Goal: Task Accomplishment & Management: Use online tool/utility

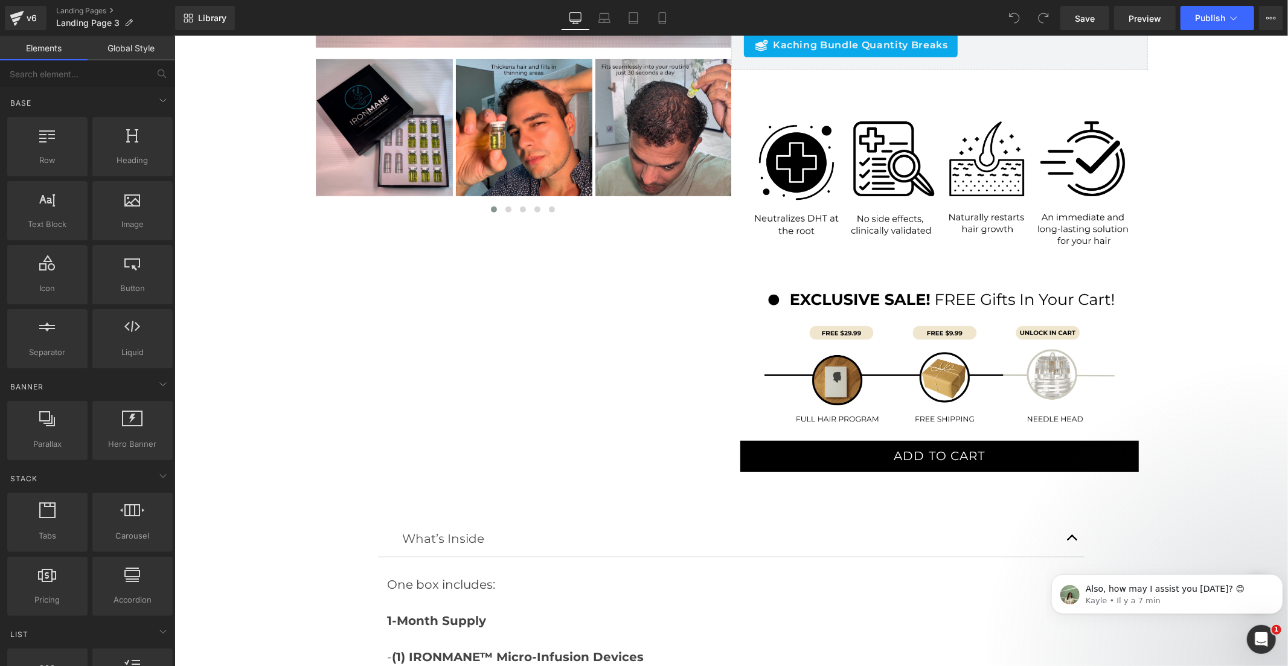
scroll to position [601, 0]
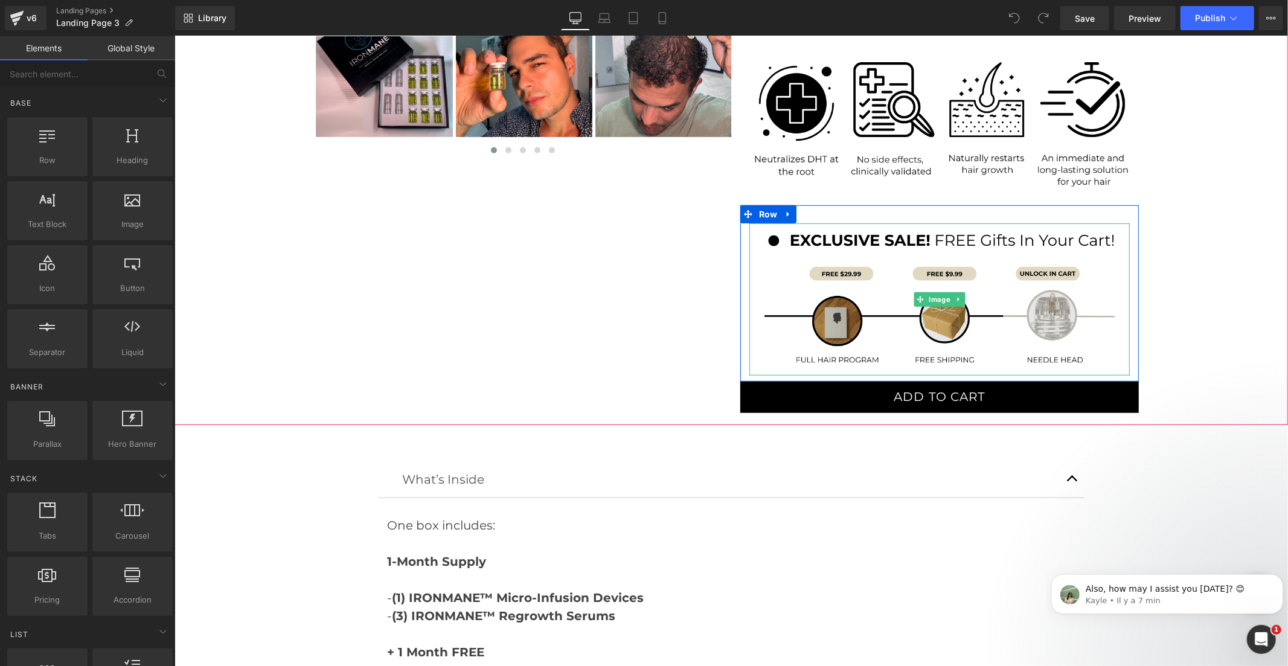
click at [954, 321] on img at bounding box center [939, 299] width 380 height 152
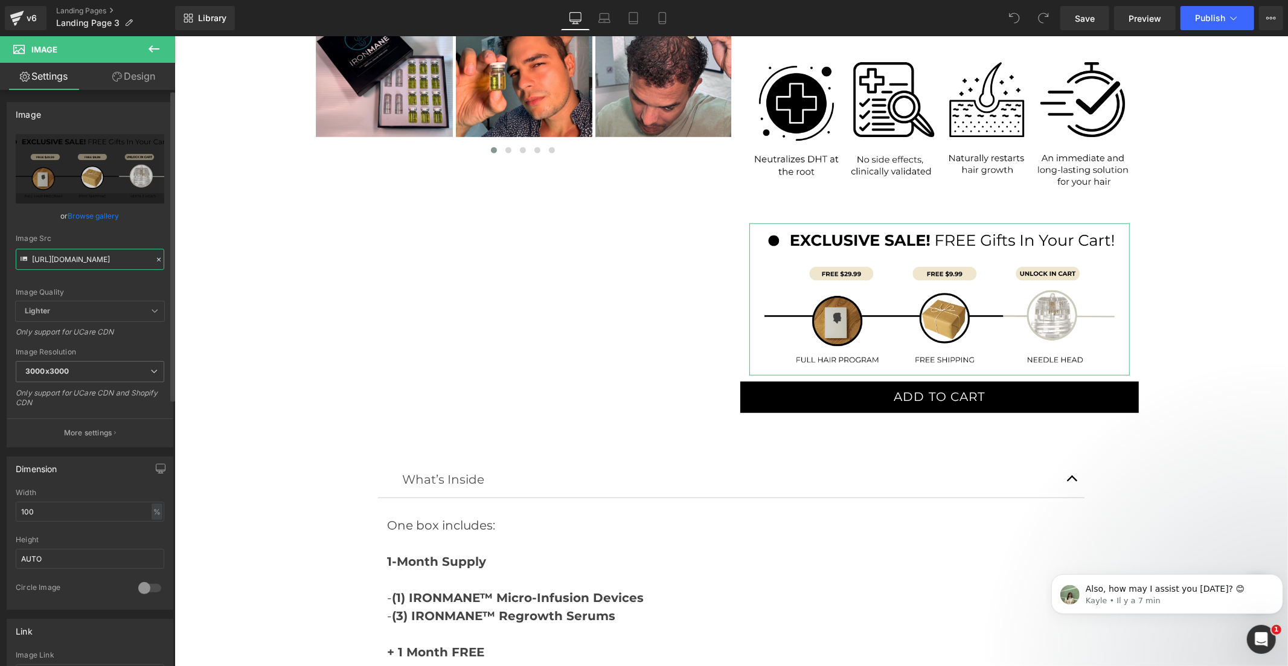
click at [113, 262] on input "https://cdn.shopify.com/s/files/1/0968/5388/5257/files/landing_3_ba45384f-544a-…" at bounding box center [90, 259] width 149 height 21
paste input "2_fe1071e7-0a2e-432c-8115-1dfc218f44d9.png?v=1759229582"
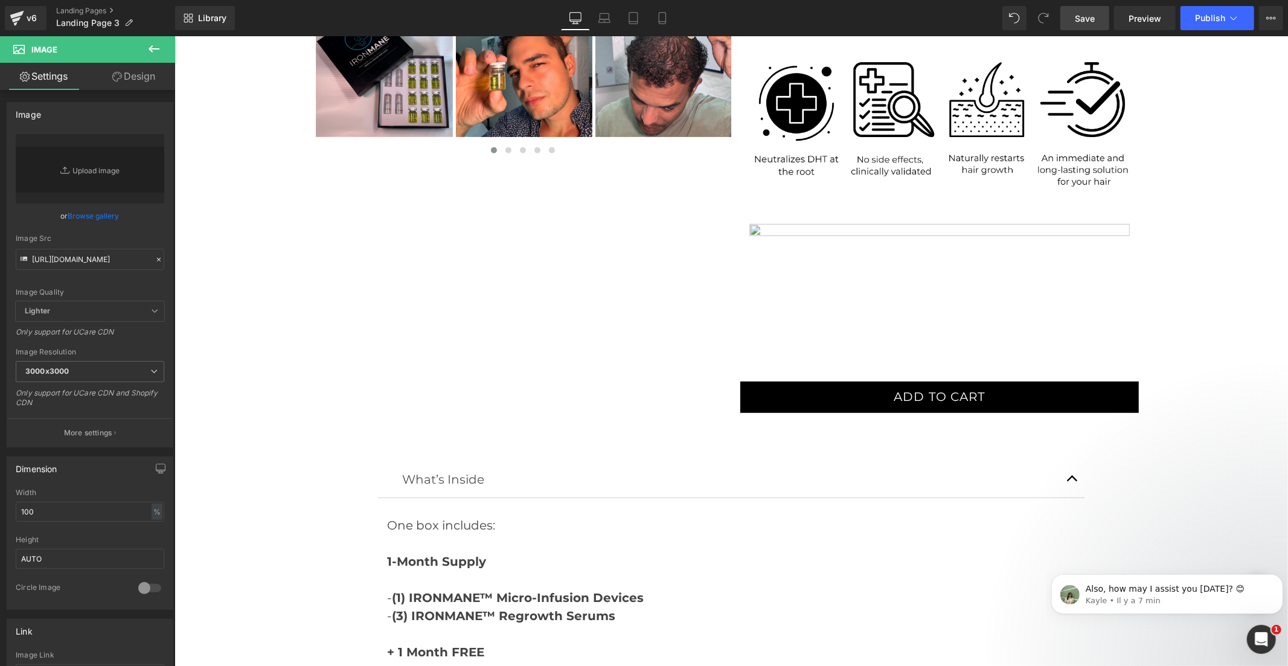
click at [1097, 18] on link "Save" at bounding box center [1084, 18] width 49 height 24
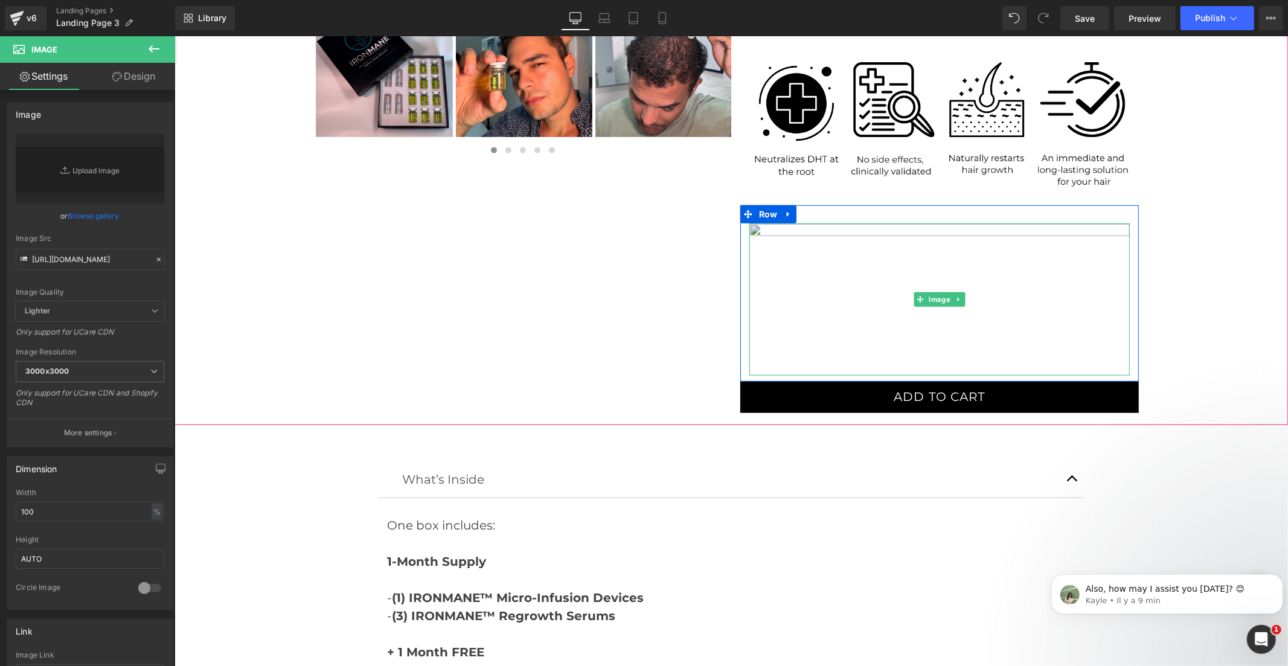
click at [874, 272] on img at bounding box center [939, 299] width 380 height 152
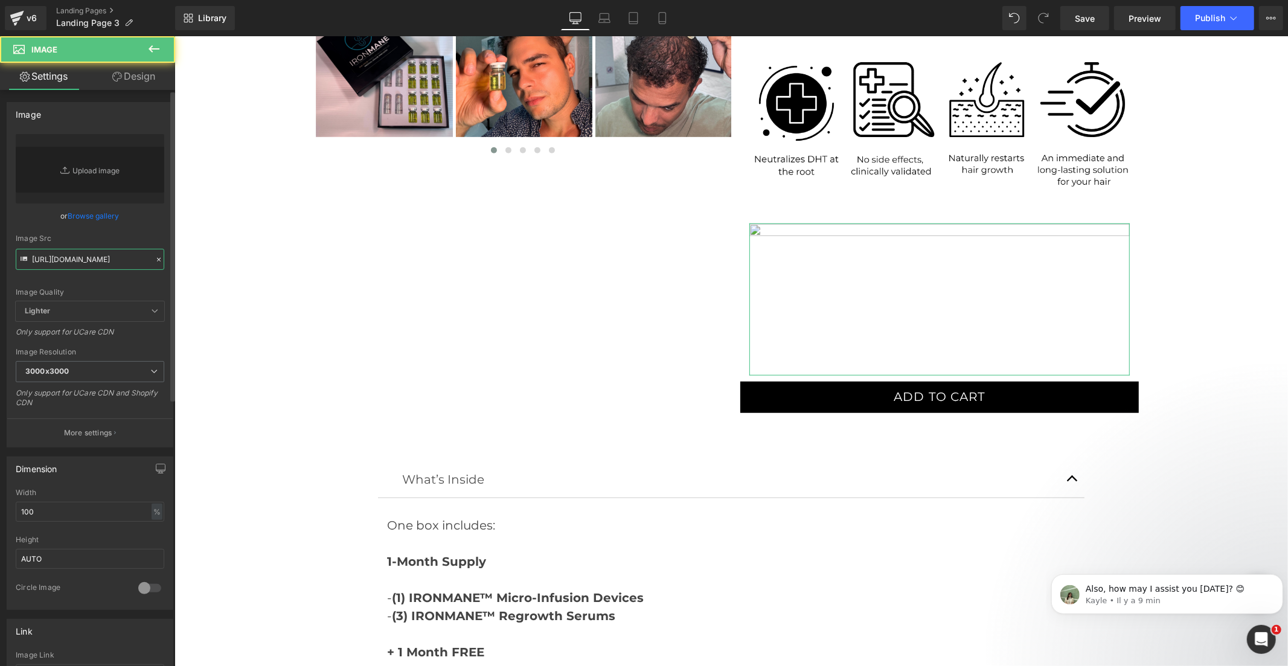
click at [123, 256] on input "https://cdn.shopify.com/s/files/1/0968/5388/5257/files/2_fe1071e7-0a2e-432c-811…" at bounding box center [90, 259] width 149 height 21
click at [1097, 12] on link "Save" at bounding box center [1084, 18] width 49 height 24
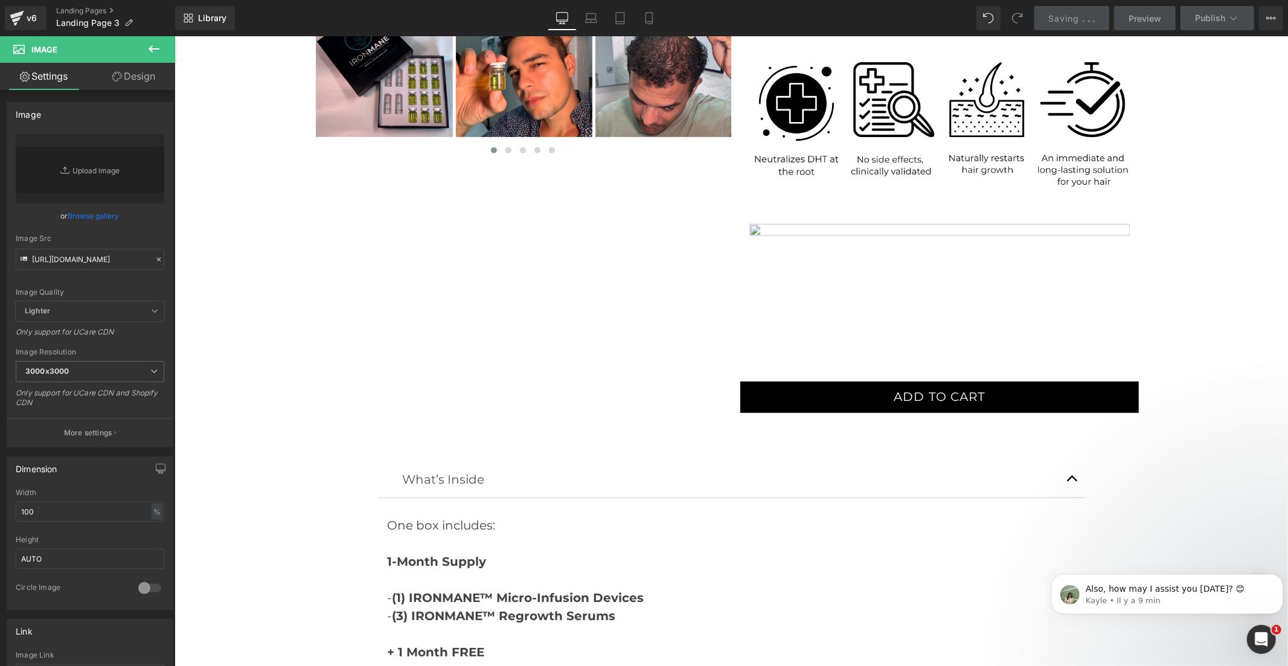
scroll to position [0, 0]
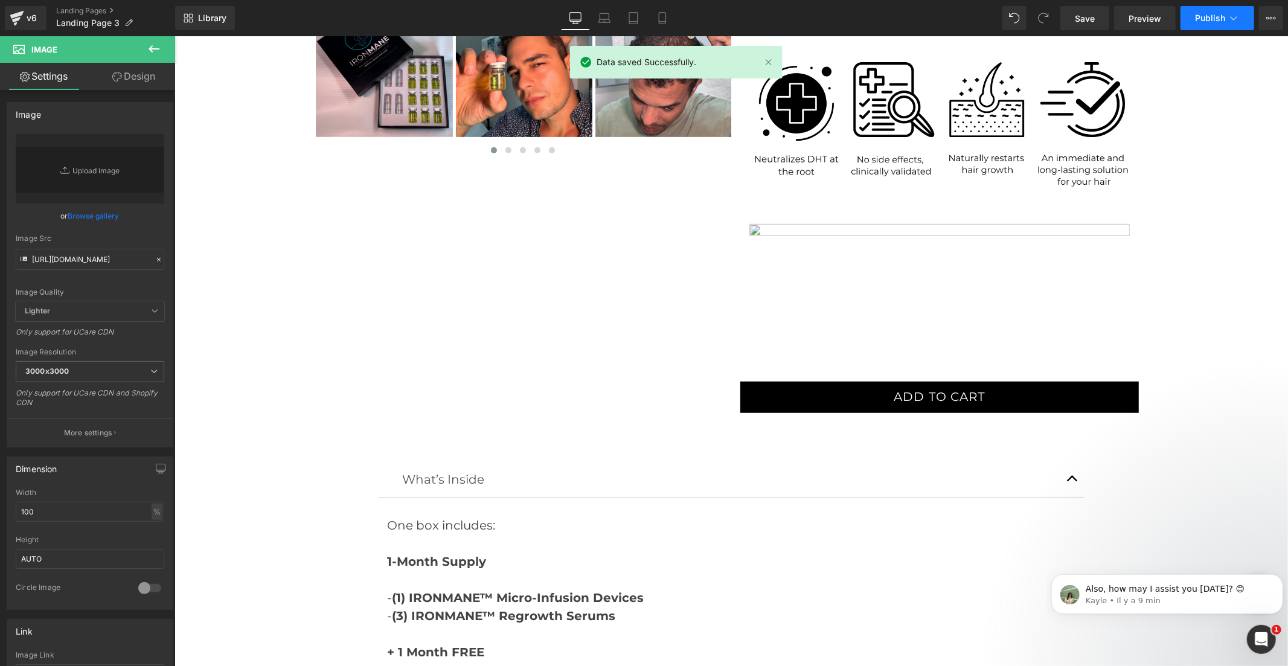
click at [1201, 19] on span "Publish" at bounding box center [1210, 18] width 30 height 10
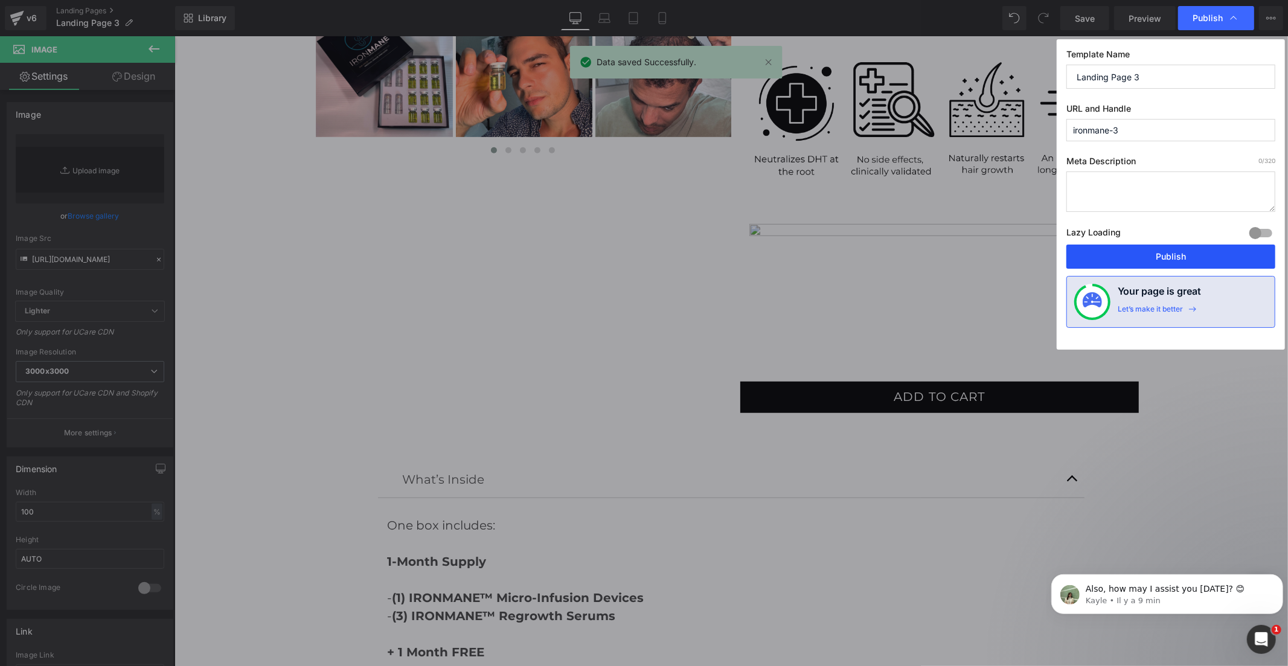
click at [1173, 252] on button "Publish" at bounding box center [1170, 257] width 209 height 24
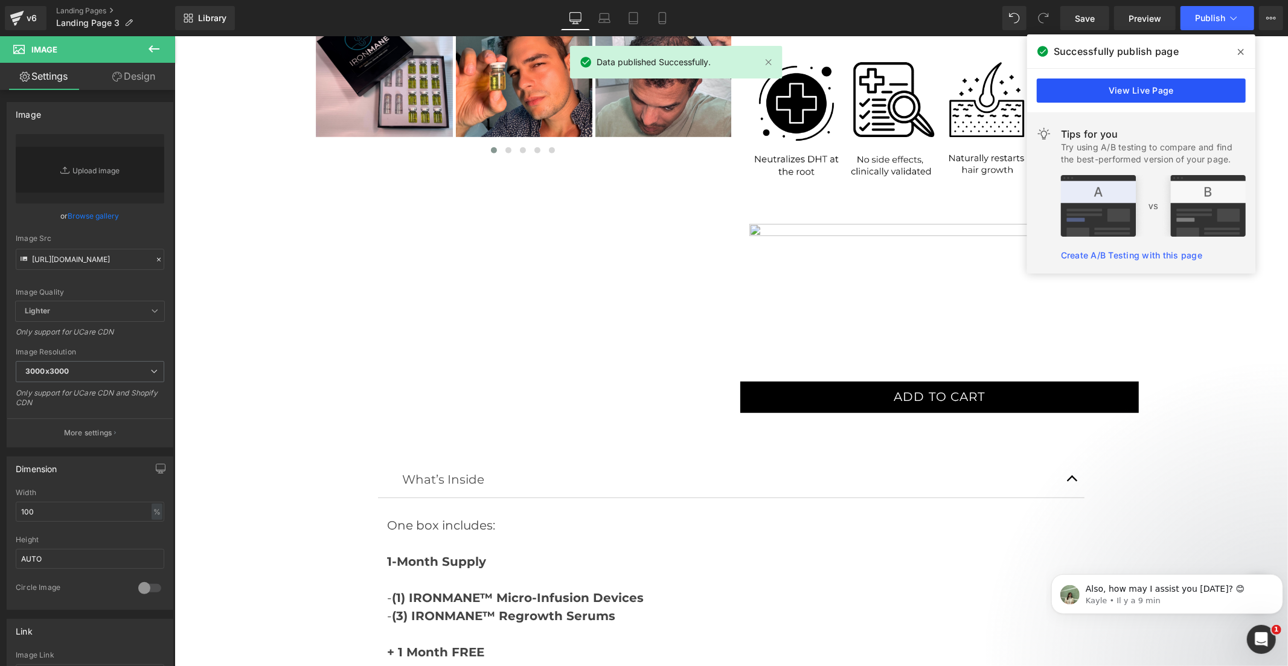
click at [1146, 93] on link "View Live Page" at bounding box center [1141, 91] width 209 height 24
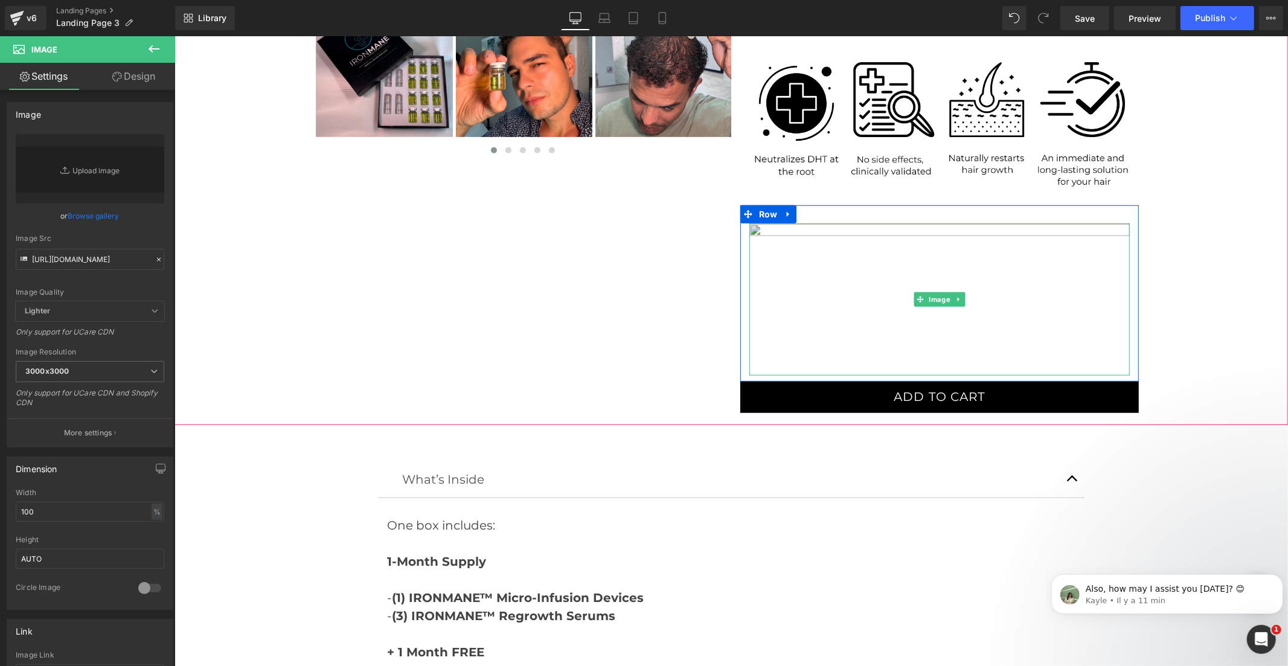
click at [1021, 329] on img at bounding box center [939, 299] width 380 height 152
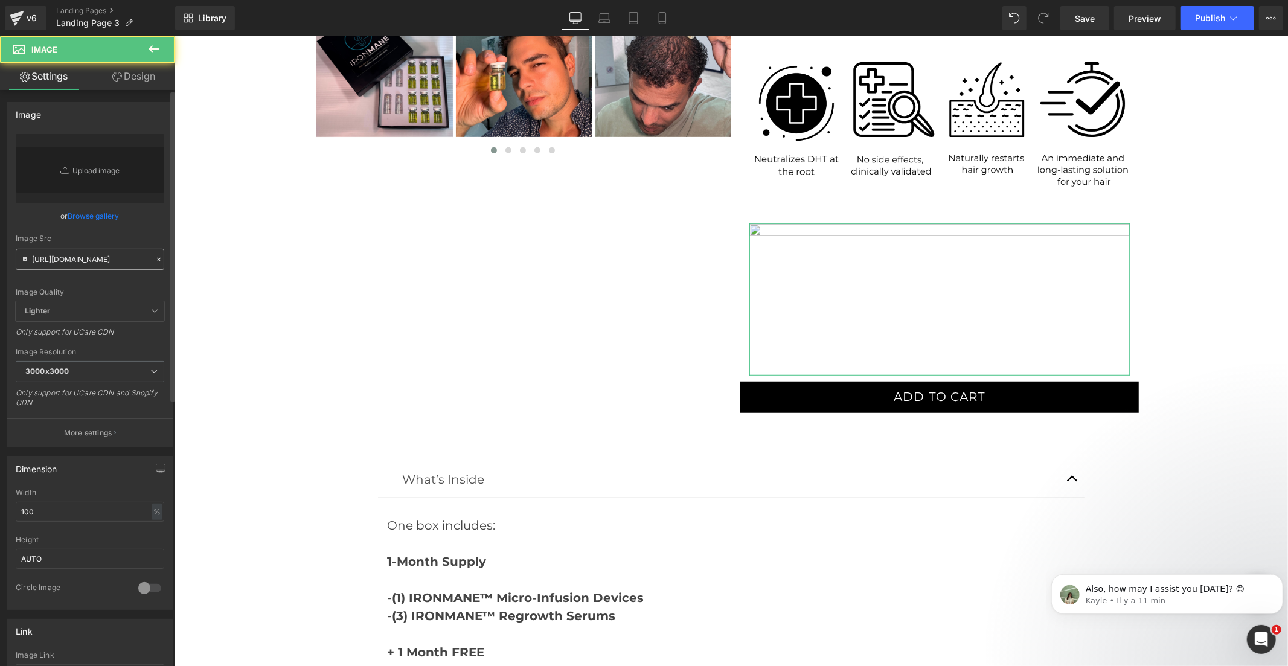
click at [118, 263] on input "https://cdn.shopify.com/s/files/1/0968/5388/5257/files/landing_3_1_64bde60b-0a5…" at bounding box center [90, 259] width 149 height 21
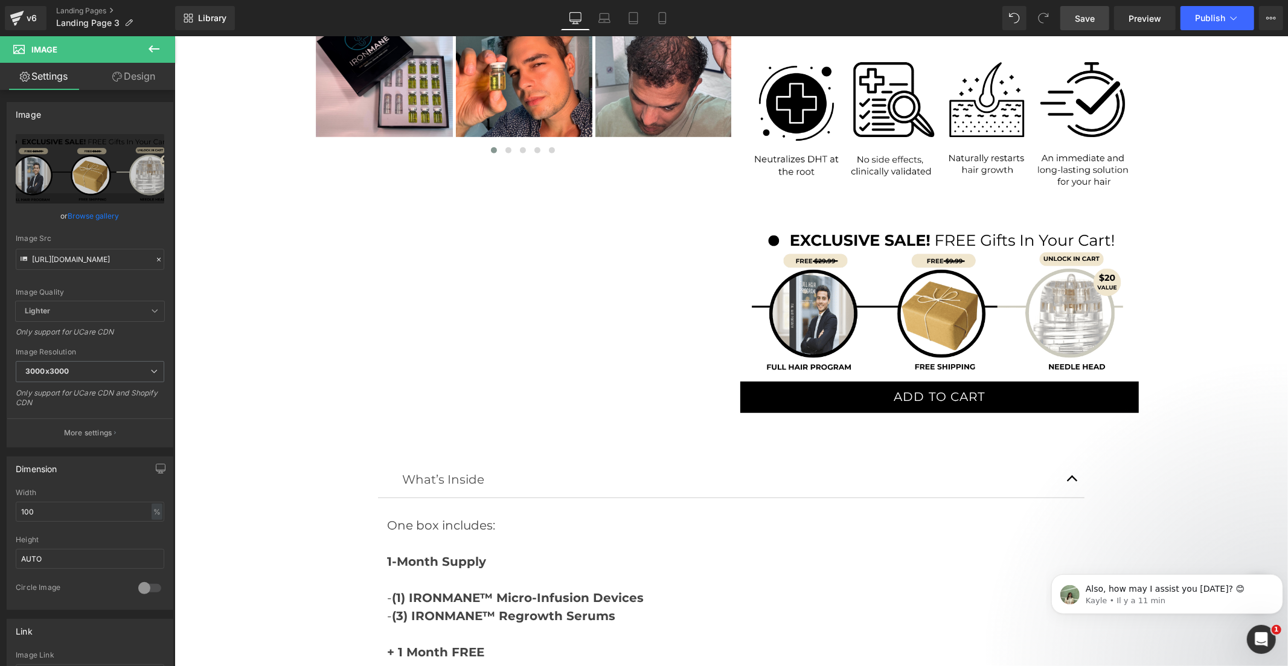
type input "https://cdn.shopify.com/s/files/1/0968/5388/5257/files/landing_3_1_fffcfa0f-20a…"
click at [1077, 18] on span "Save" at bounding box center [1085, 18] width 20 height 13
click at [1201, 13] on span "Publish" at bounding box center [1210, 18] width 30 height 10
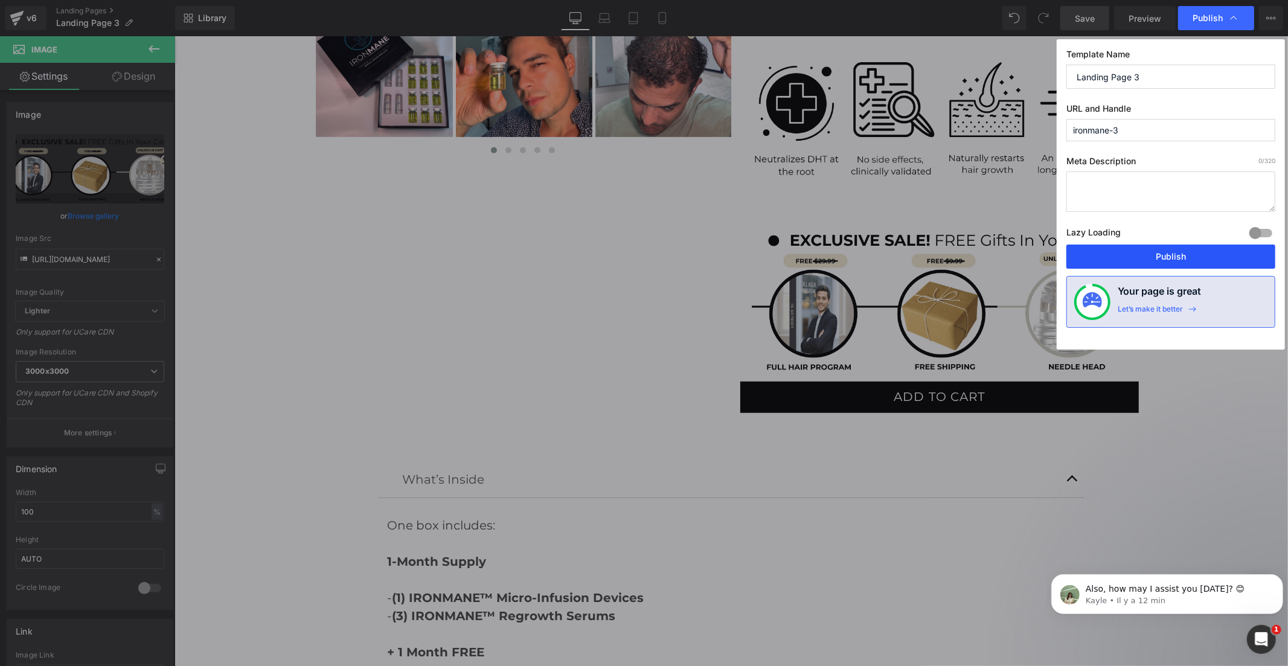
click at [1155, 258] on button "Publish" at bounding box center [1170, 257] width 209 height 24
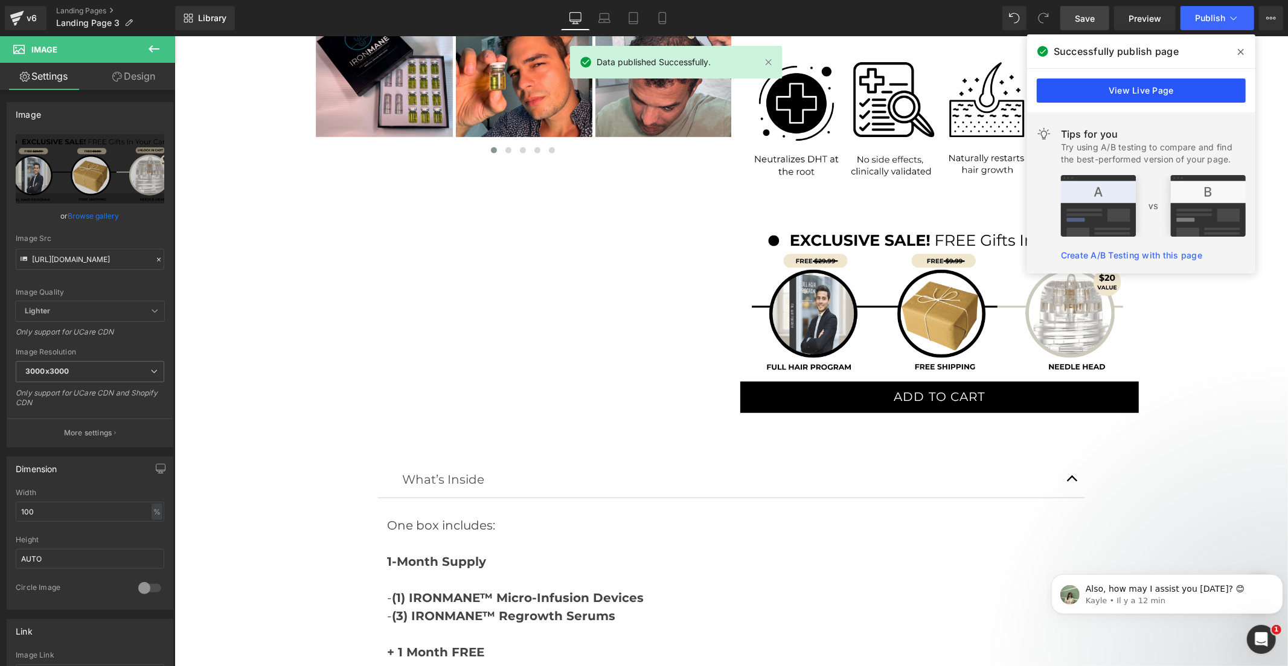
click at [1131, 86] on link "View Live Page" at bounding box center [1141, 91] width 209 height 24
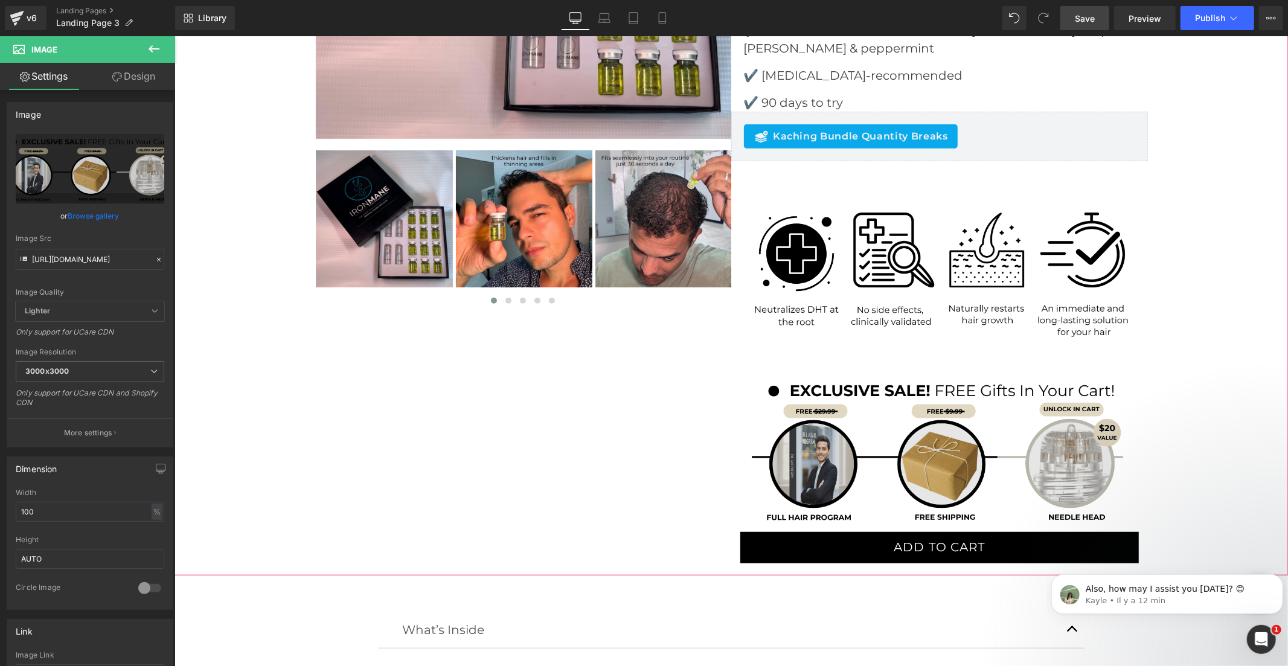
scroll to position [333, 0]
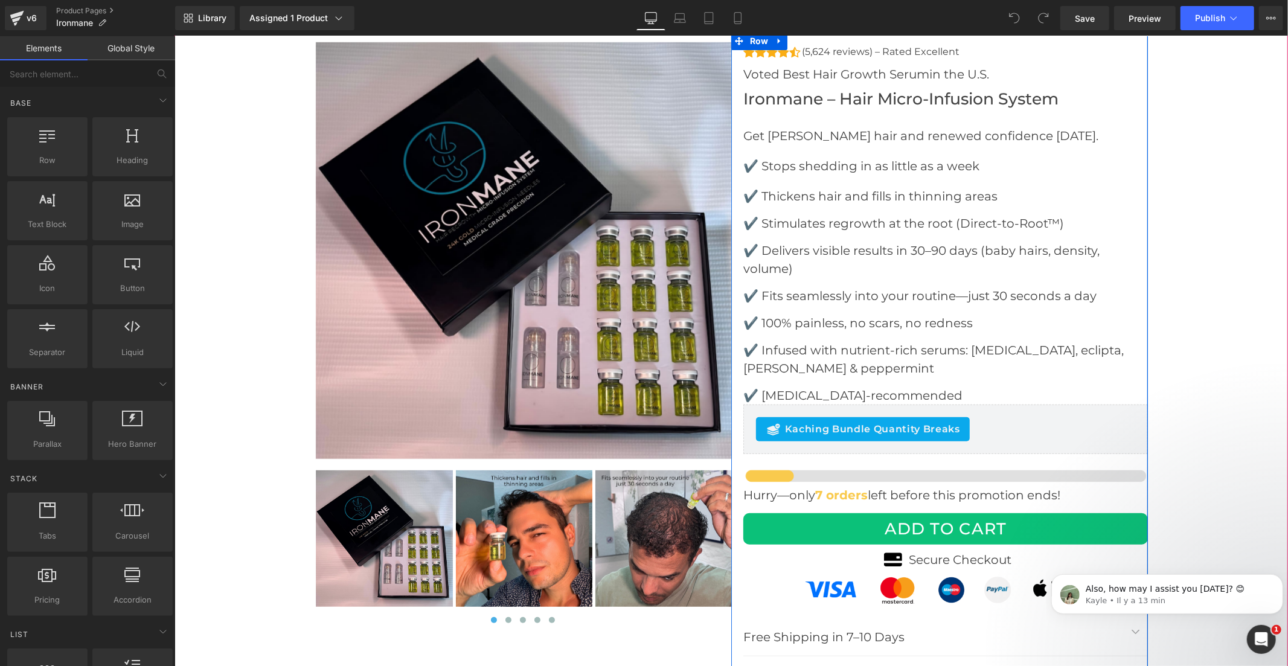
scroll to position [4361, 0]
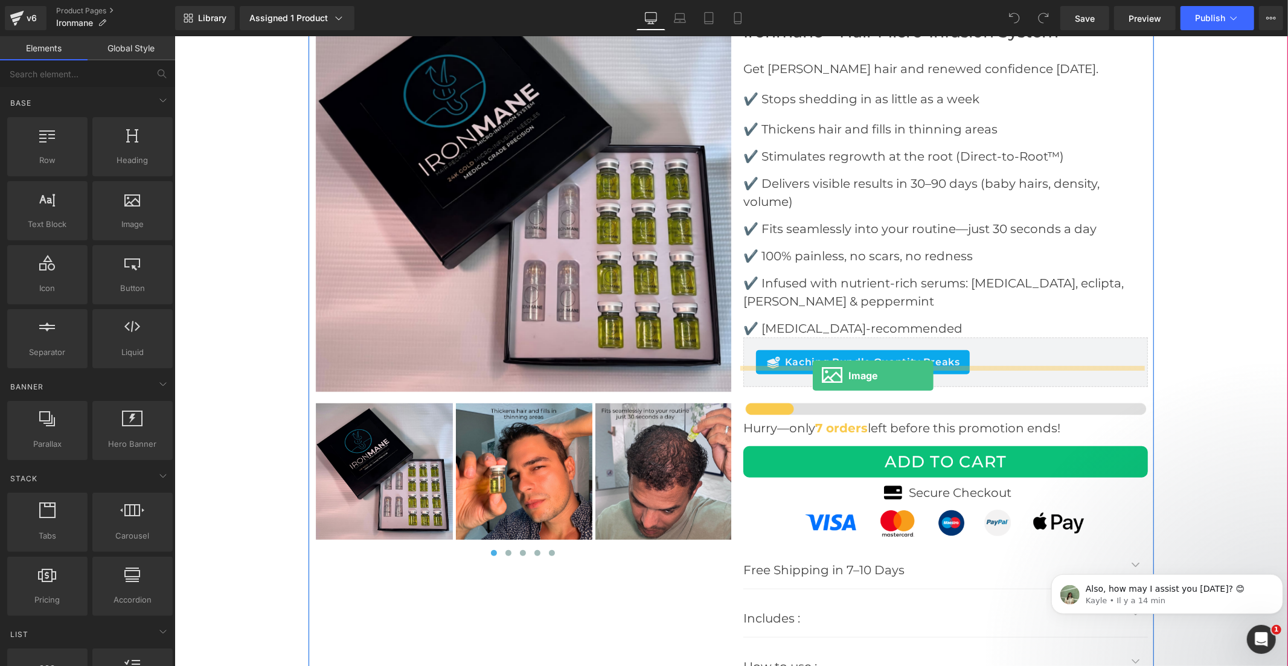
drag, startPoint x: 307, startPoint y: 251, endPoint x: 812, endPoint y: 375, distance: 520.4
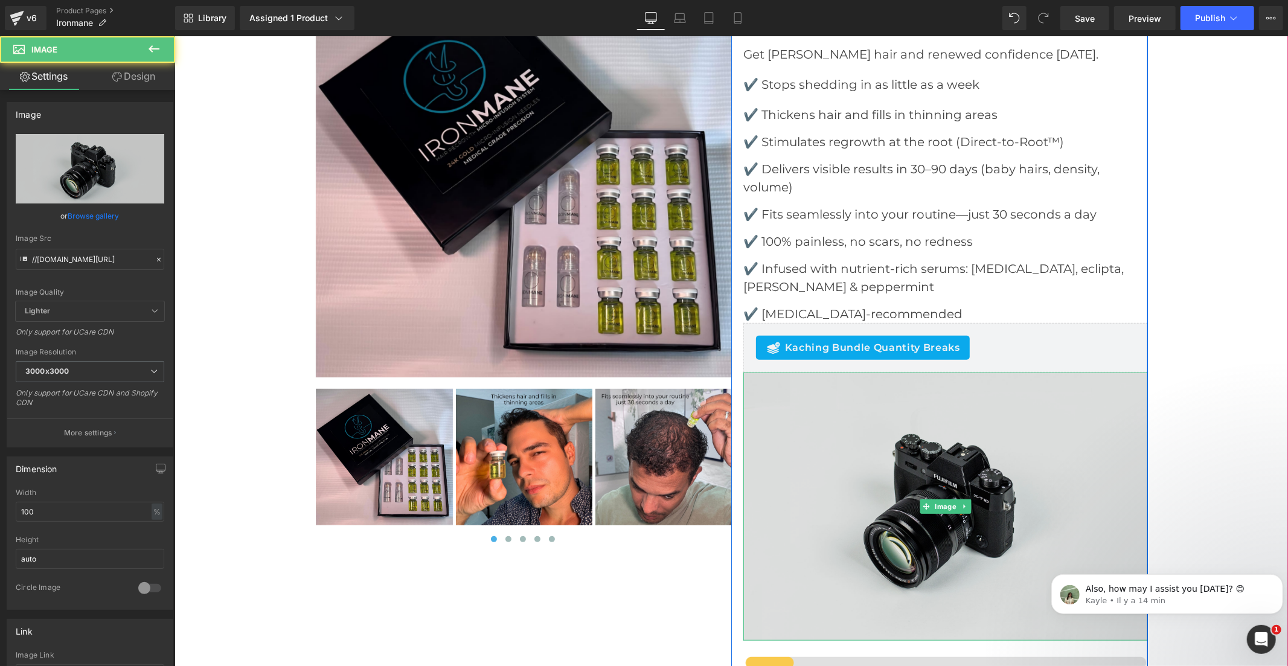
scroll to position [4347, 0]
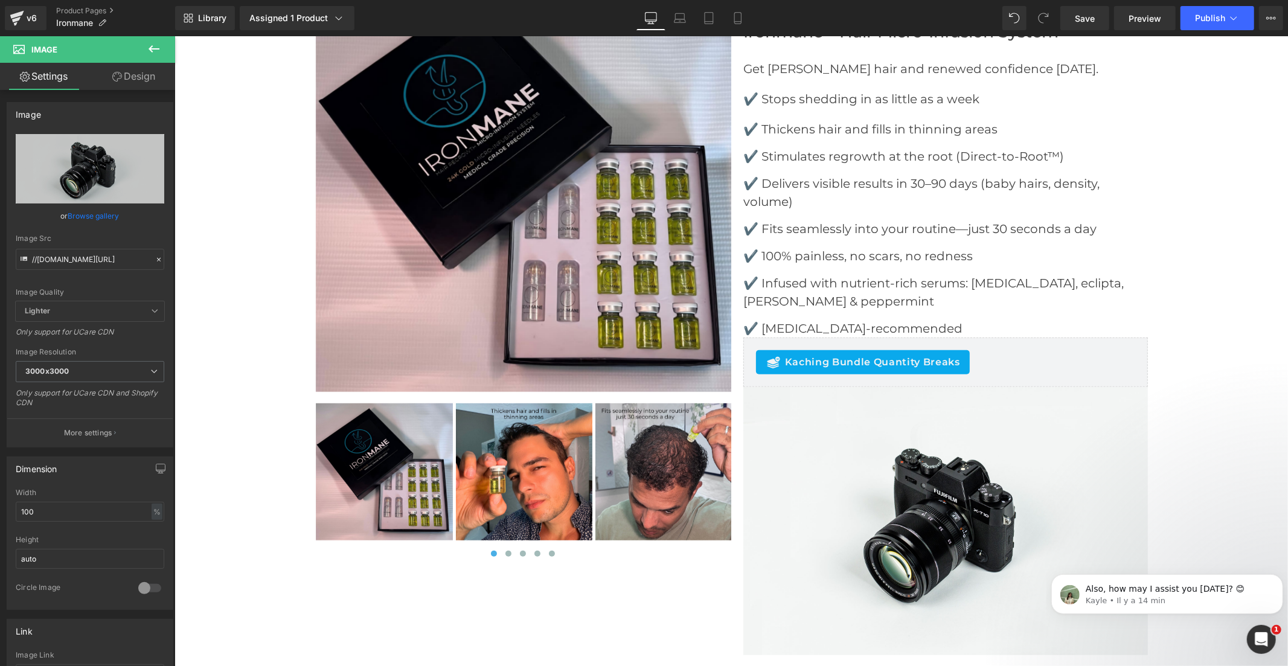
click at [151, 46] on icon at bounding box center [154, 48] width 11 height 7
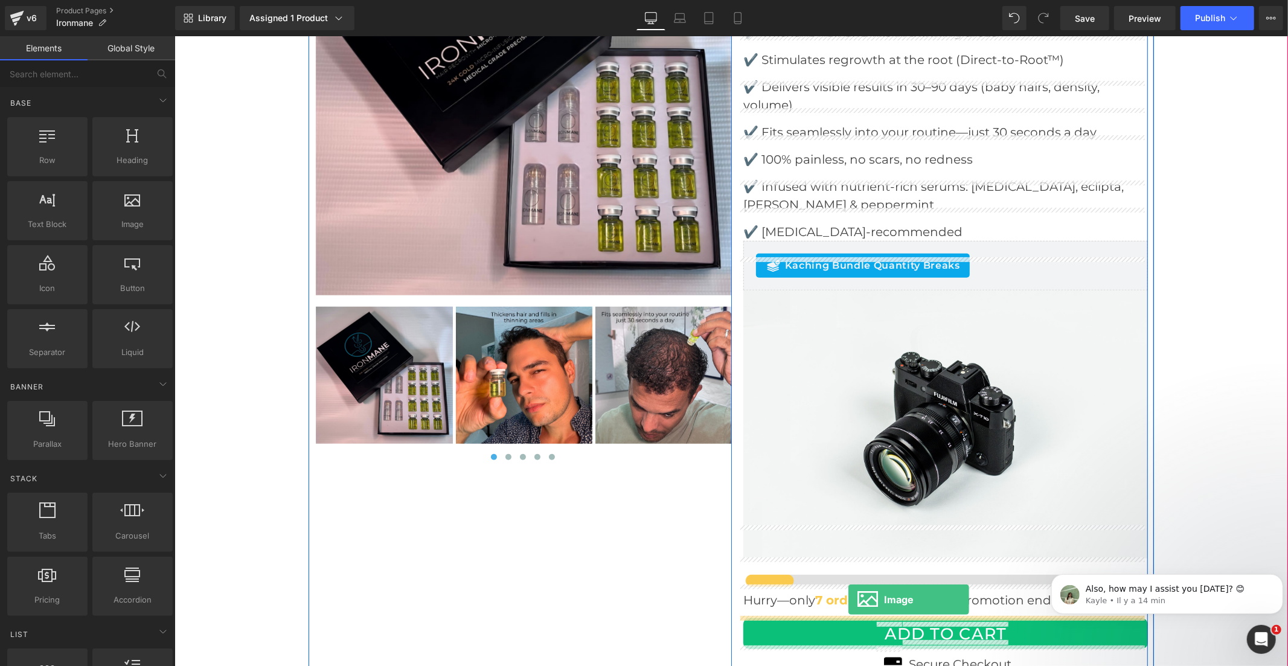
scroll to position [4456, 0]
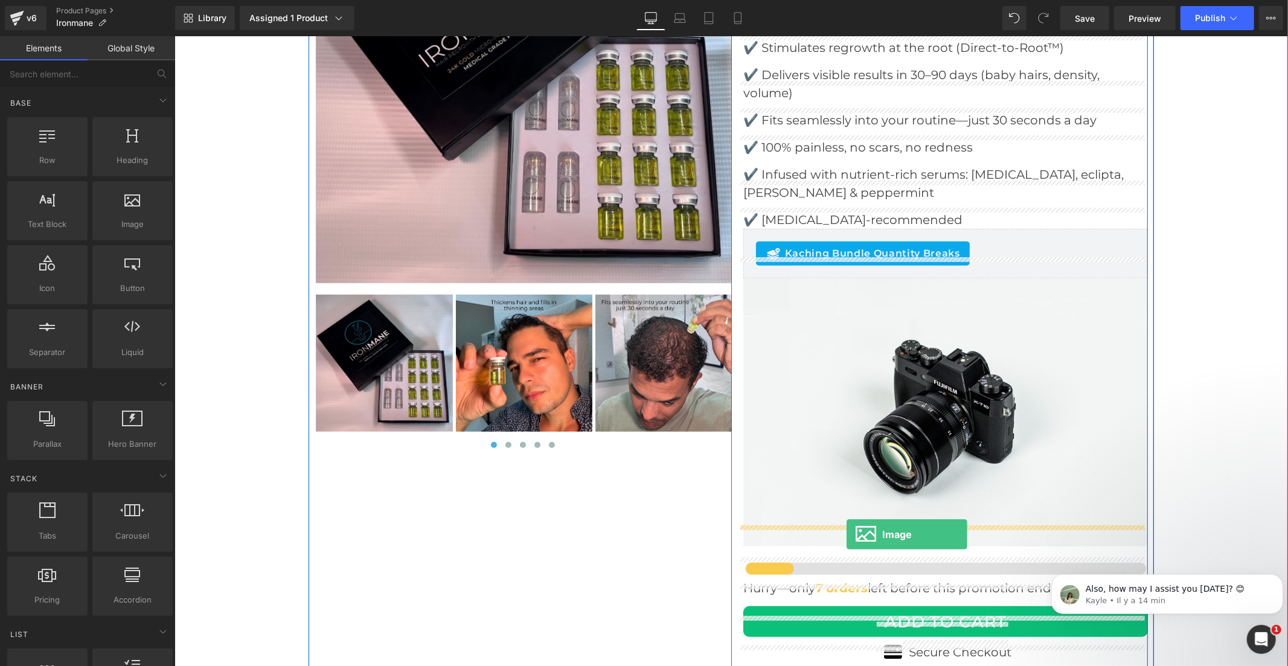
drag, startPoint x: 295, startPoint y: 263, endPoint x: 846, endPoint y: 534, distance: 613.9
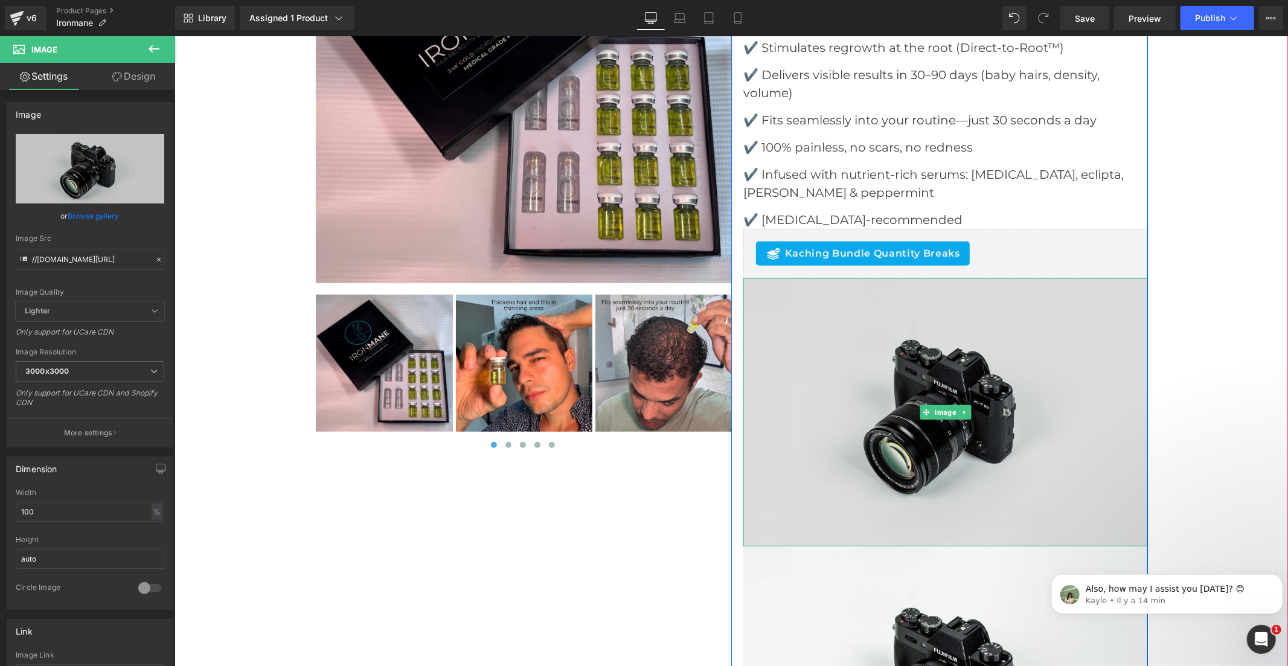
click at [839, 281] on img at bounding box center [945, 412] width 405 height 268
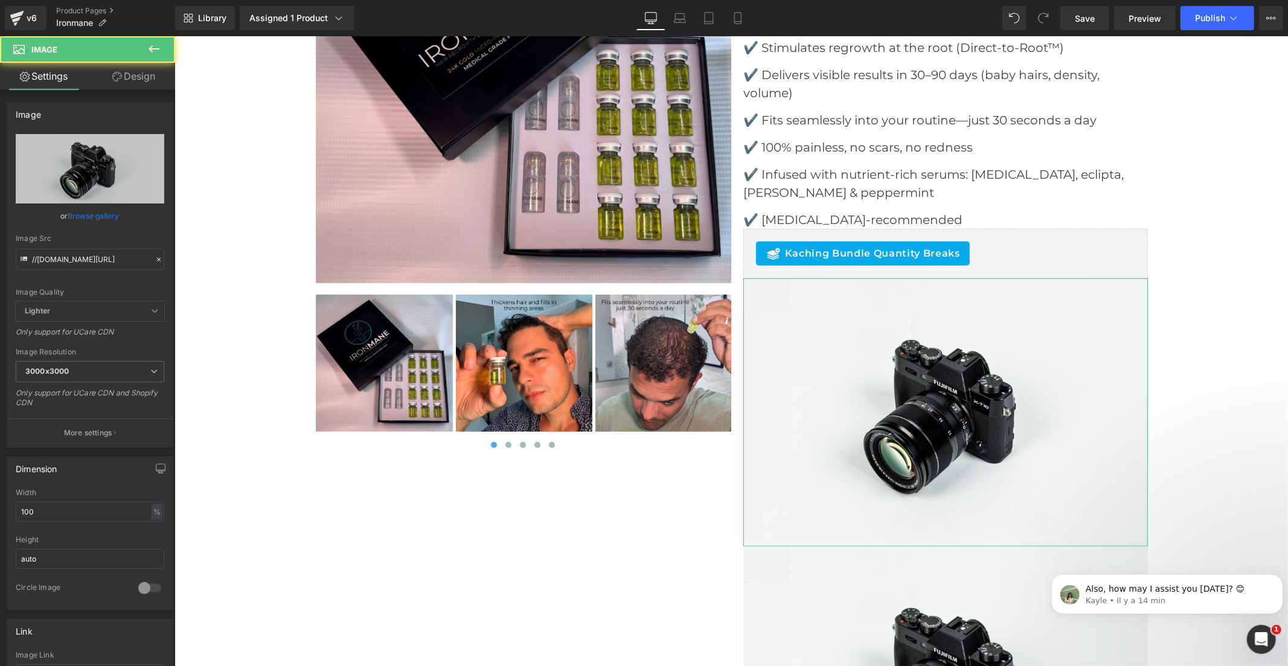
click at [129, 72] on link "Design" at bounding box center [134, 76] width 88 height 27
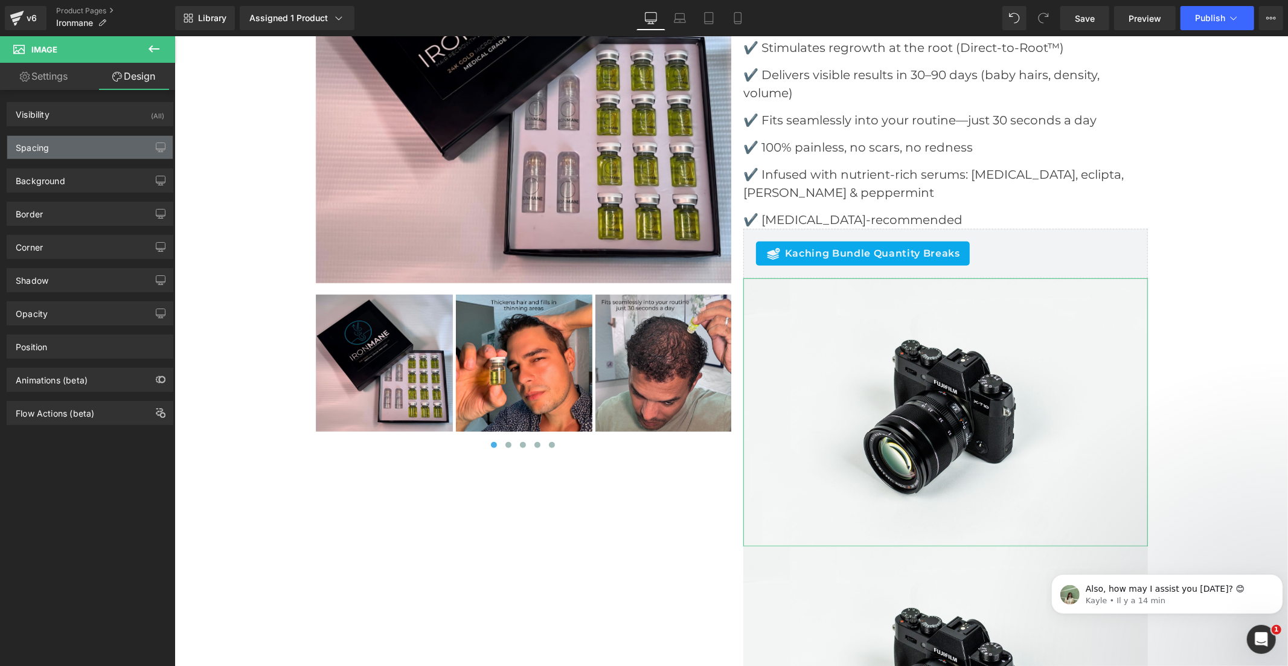
click at [92, 140] on div "Spacing" at bounding box center [89, 147] width 165 height 23
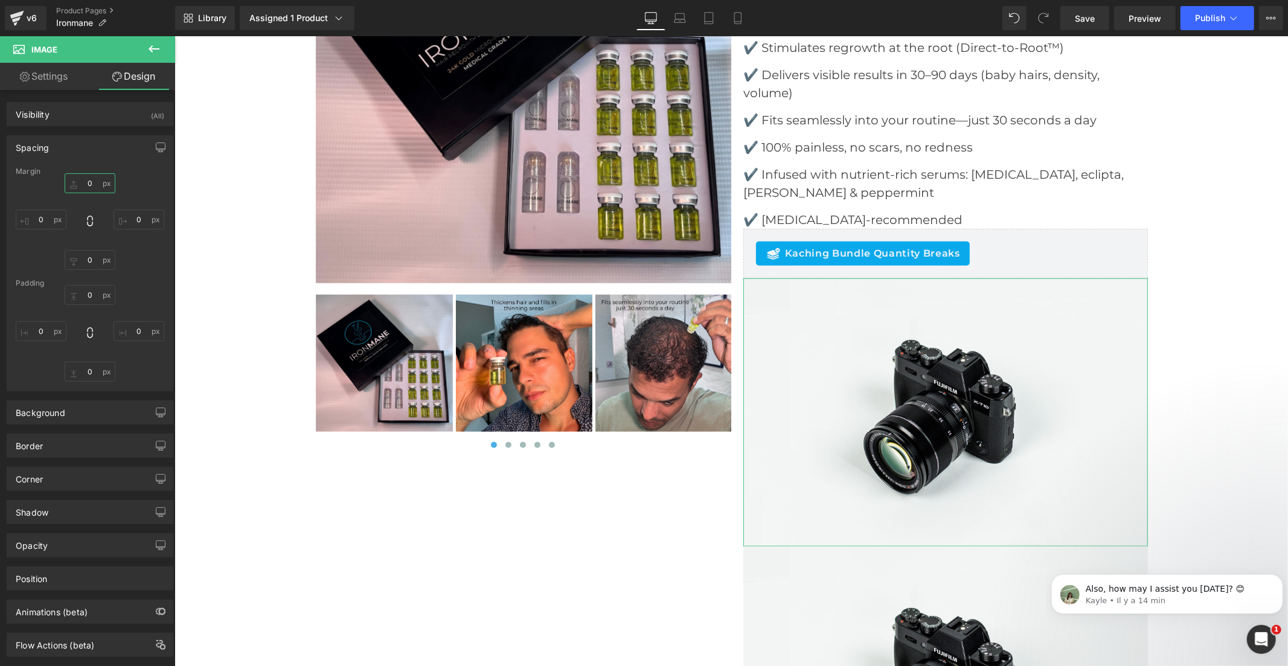
click at [92, 183] on input "text" at bounding box center [90, 183] width 51 height 20
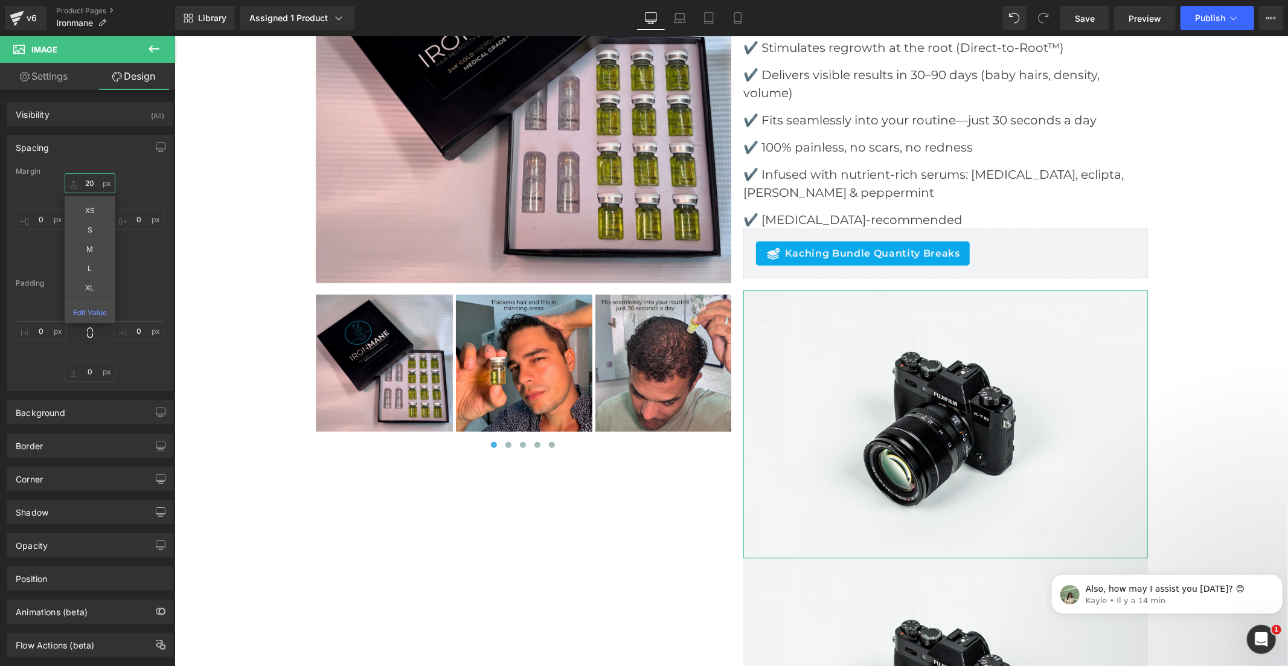
type input "20"
click at [894, 330] on img at bounding box center [945, 424] width 405 height 268
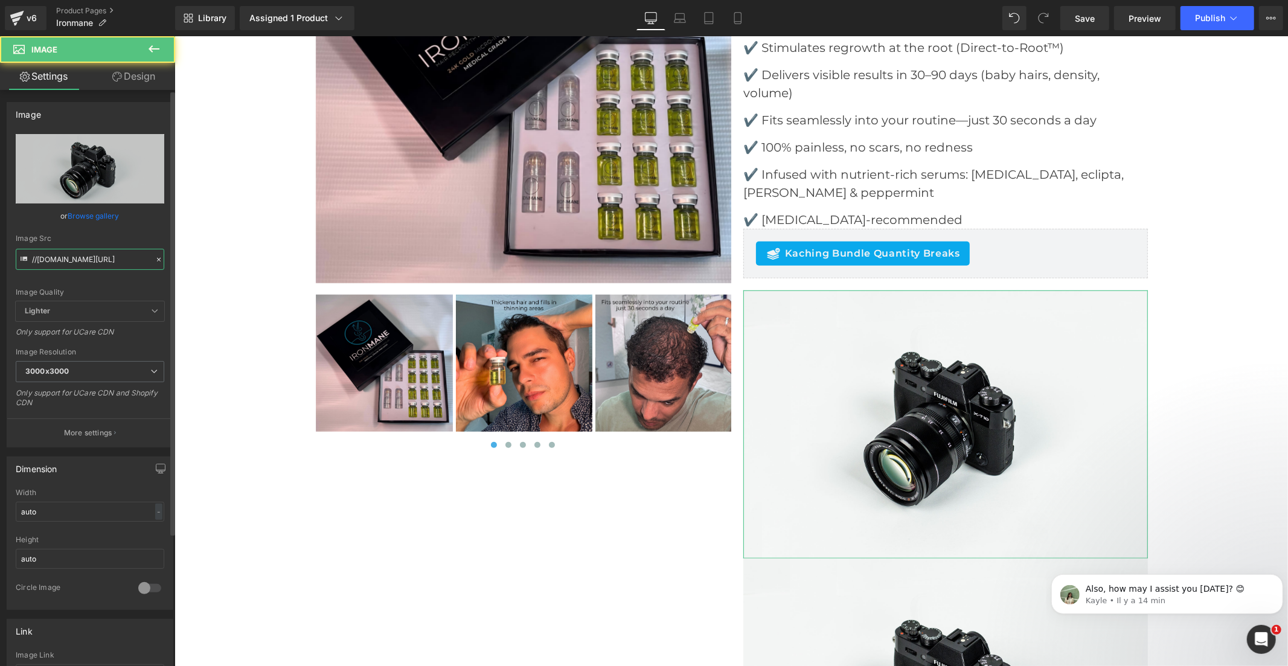
click at [110, 261] on input "//[DOMAIN_NAME][URL]" at bounding box center [90, 259] width 149 height 21
paste input "[URL][DOMAIN_NAME]"
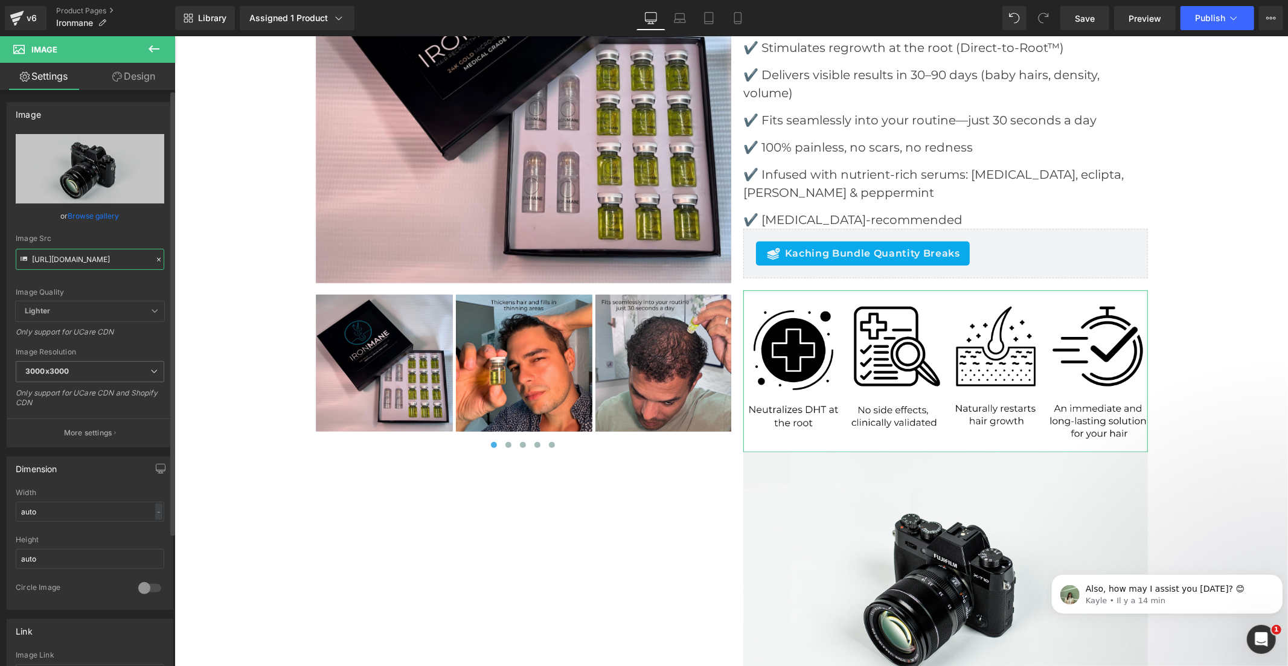
type input "[URL][DOMAIN_NAME]"
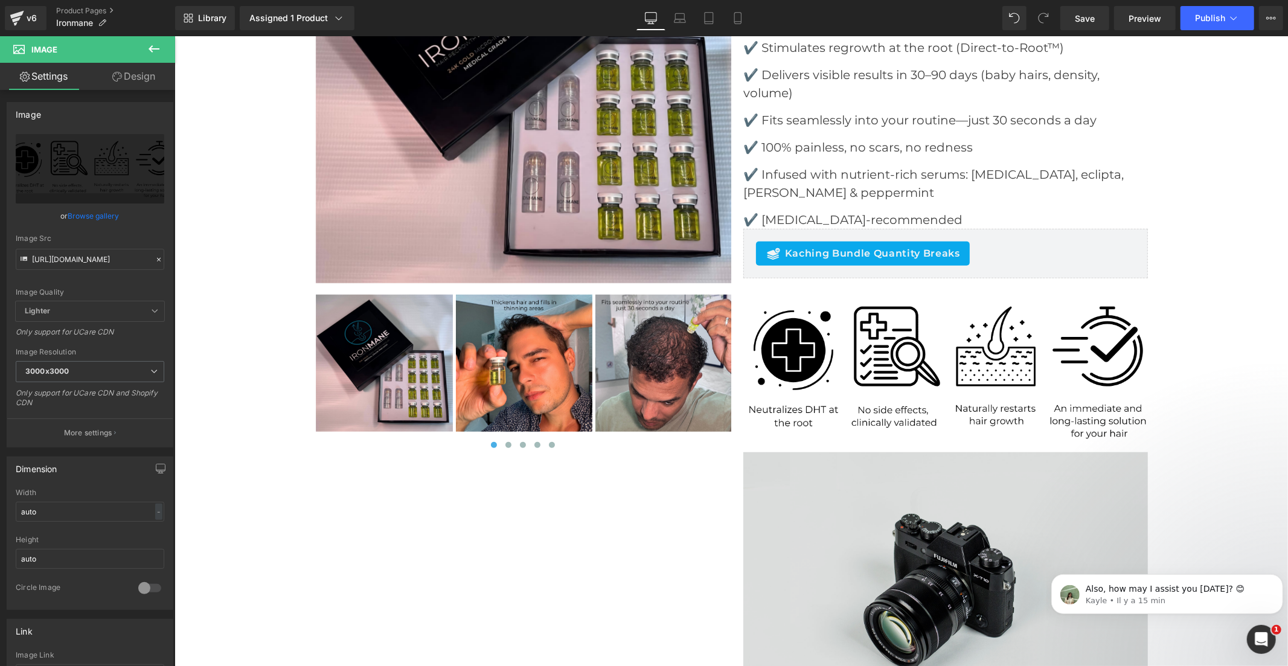
click at [898, 475] on img at bounding box center [945, 586] width 405 height 268
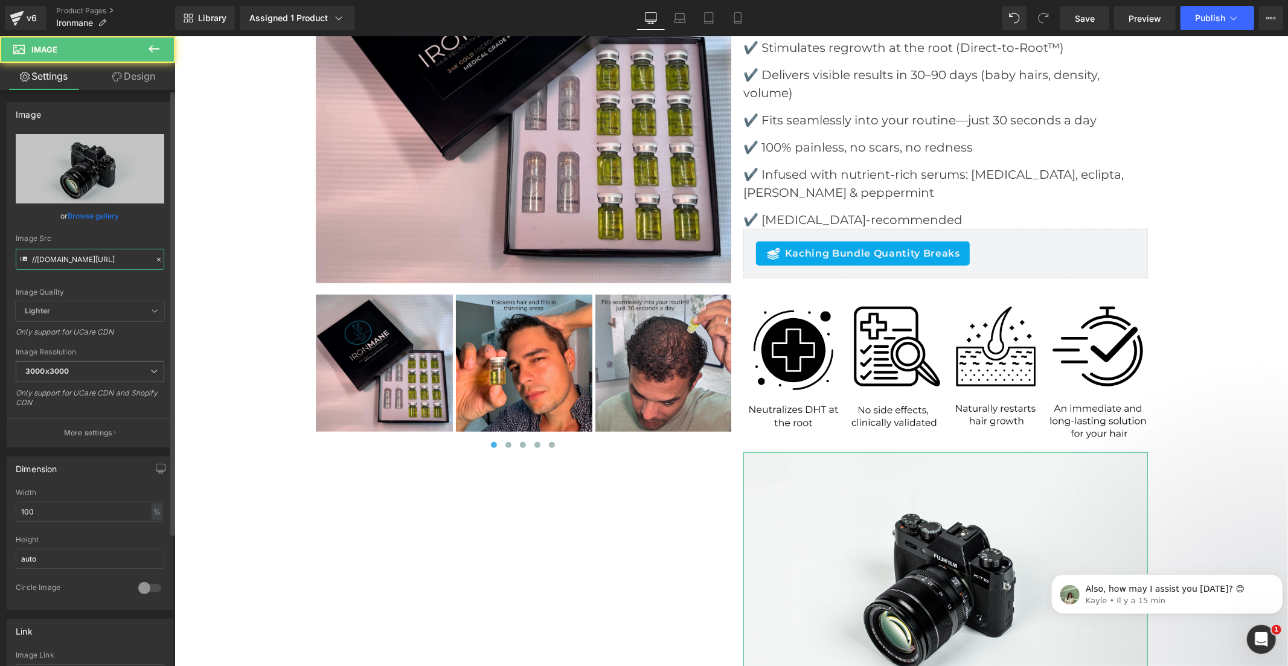
click at [74, 258] on input "//[DOMAIN_NAME][URL]" at bounding box center [90, 259] width 149 height 21
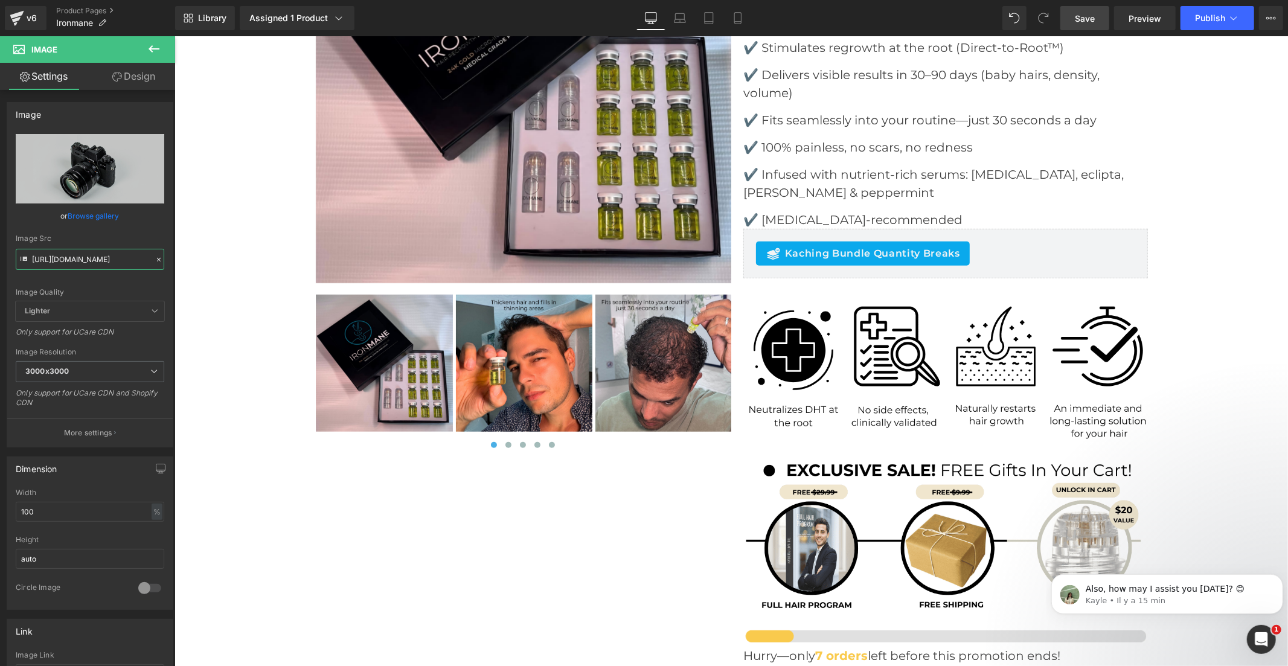
type input "[URL][DOMAIN_NAME]"
click at [1089, 14] on span "Save" at bounding box center [1085, 18] width 20 height 13
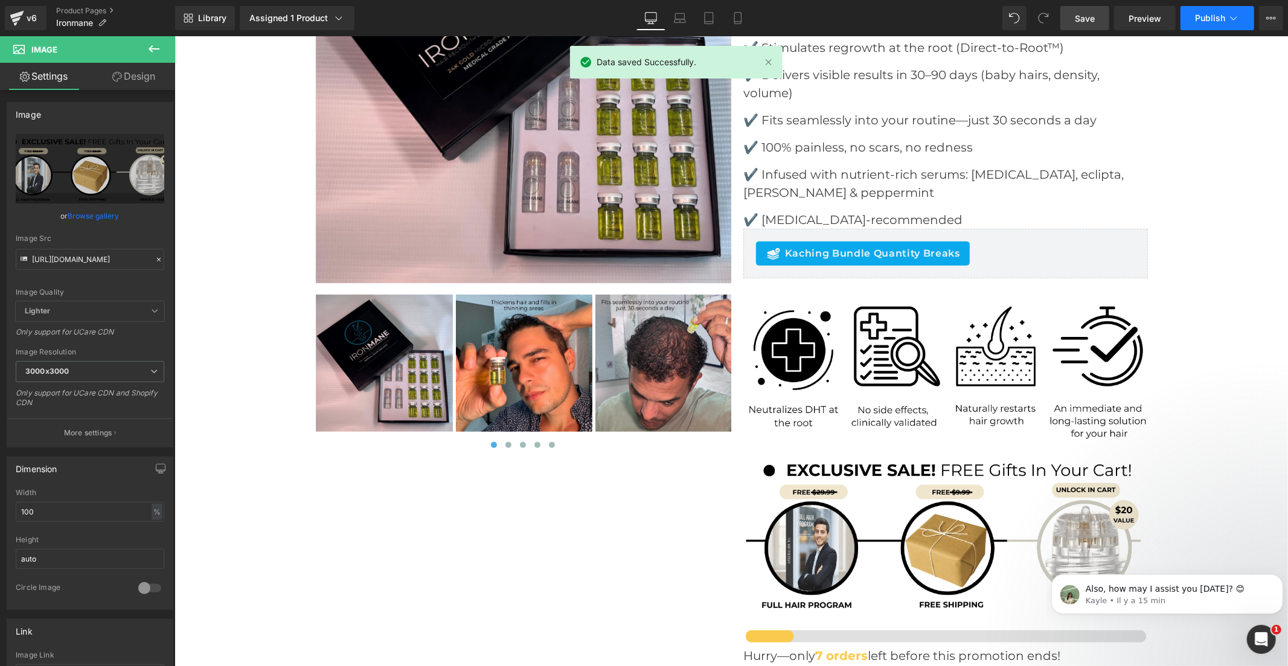
click at [1191, 15] on button "Publish" at bounding box center [1218, 18] width 74 height 24
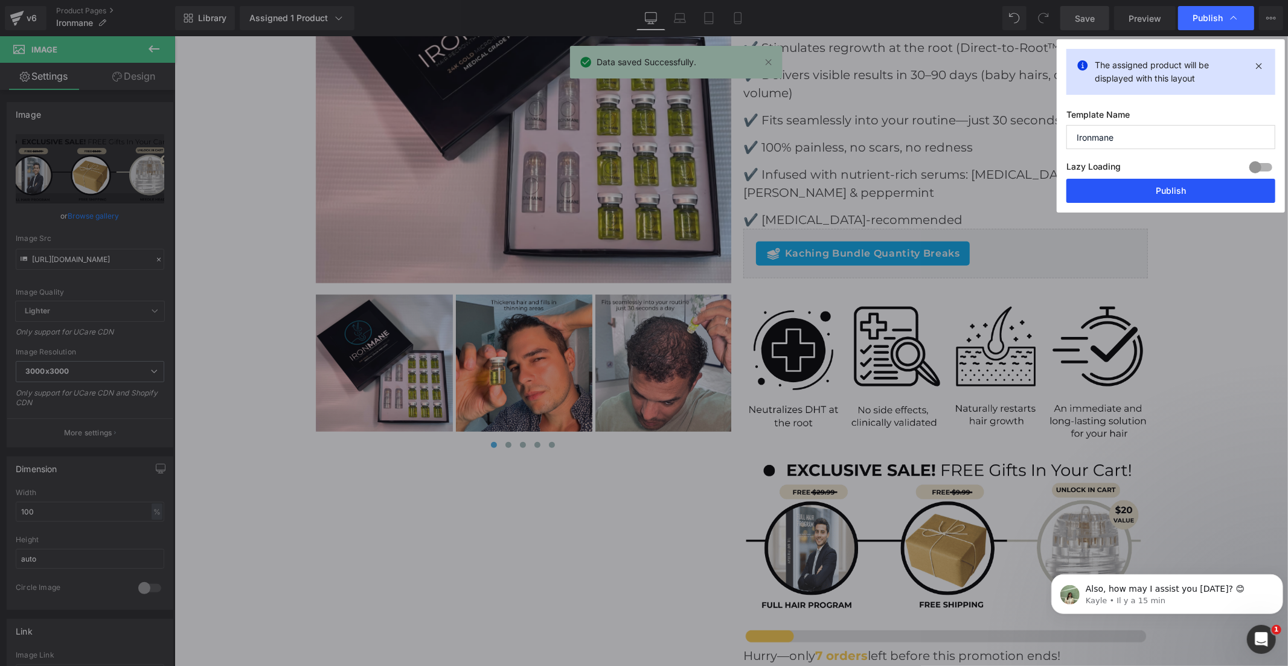
drag, startPoint x: 1170, startPoint y: 189, endPoint x: 988, endPoint y: 124, distance: 193.5
click at [1170, 189] on button "Publish" at bounding box center [1170, 191] width 209 height 24
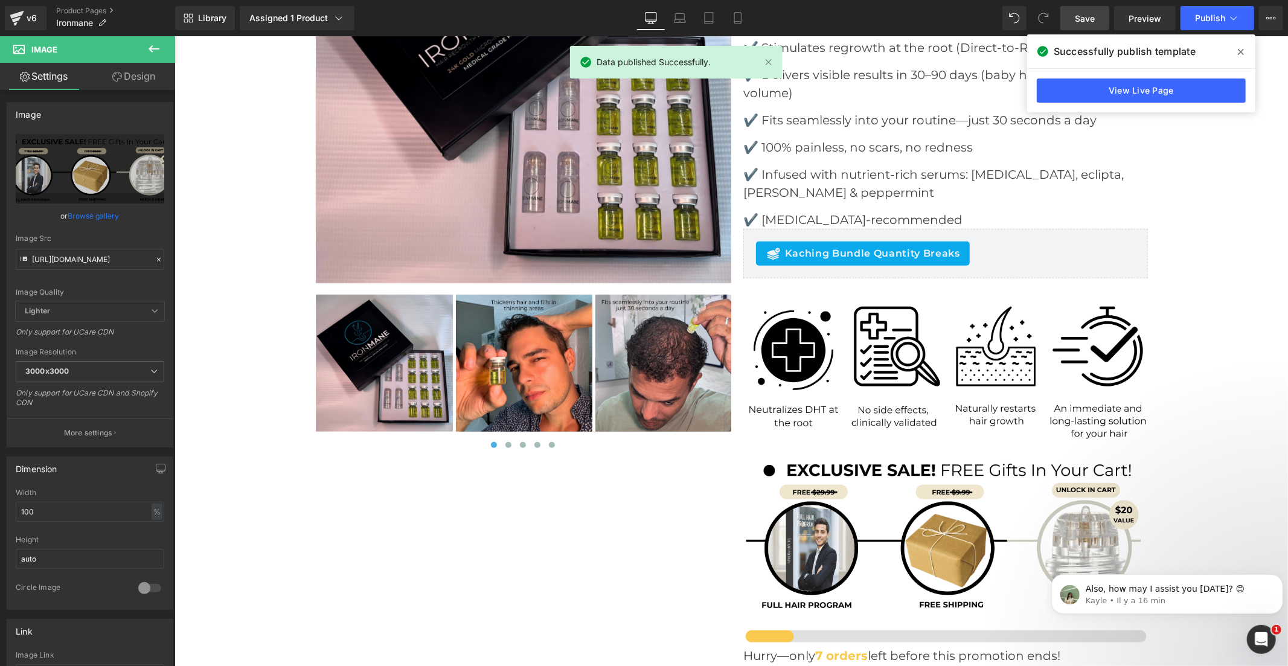
drag, startPoint x: 1245, startPoint y: 50, endPoint x: 1015, endPoint y: 8, distance: 233.8
click at [1245, 50] on span at bounding box center [1240, 51] width 19 height 19
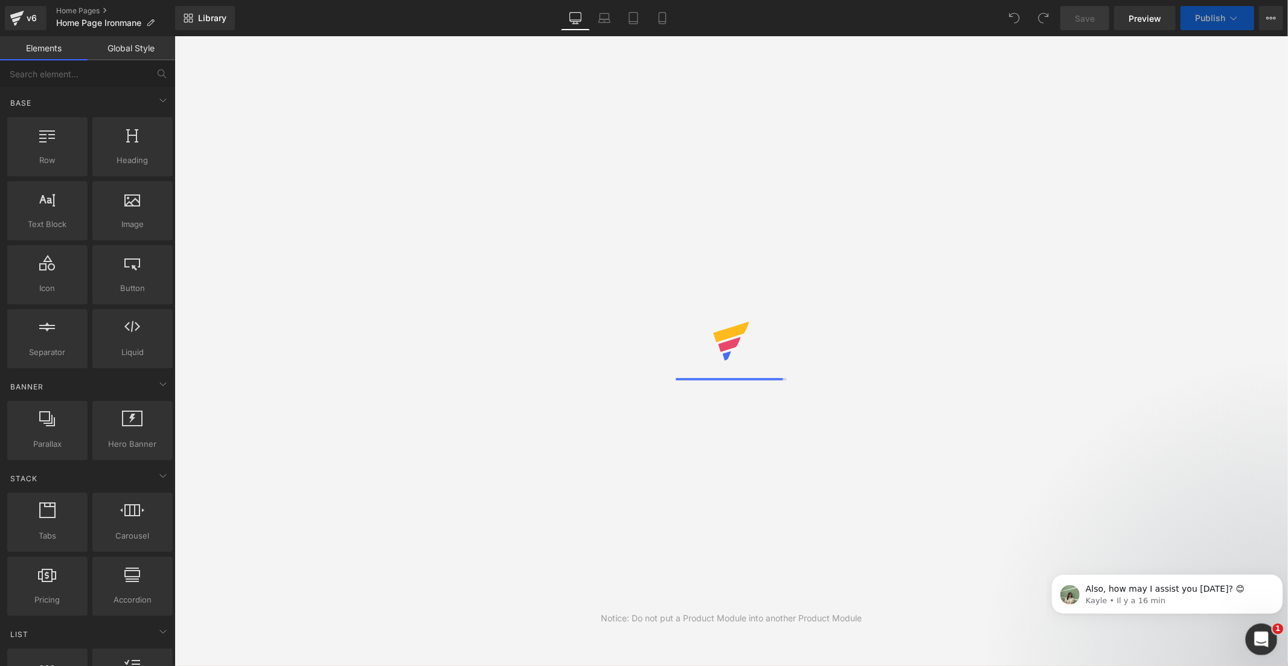
click at [1259, 631] on icon "Ouvrir le Messenger Intercom" at bounding box center [1260, 638] width 20 height 20
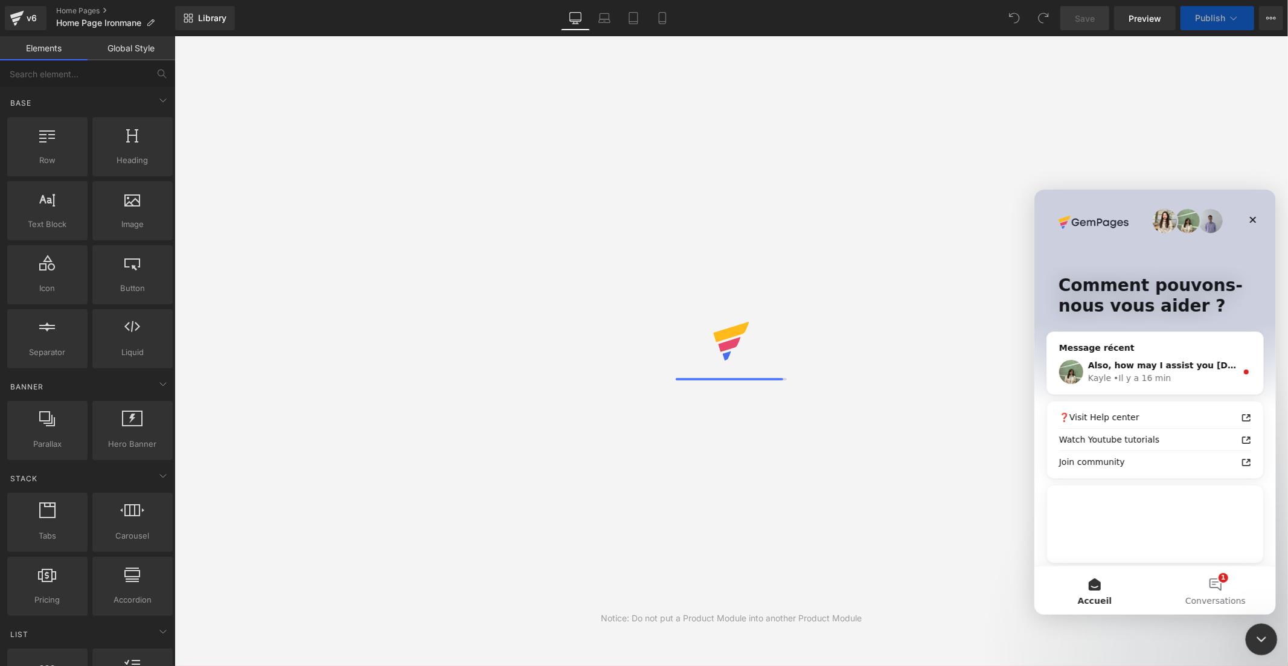
click at [1257, 640] on icon "Fermer le Messenger Intercom" at bounding box center [1259, 637] width 14 height 14
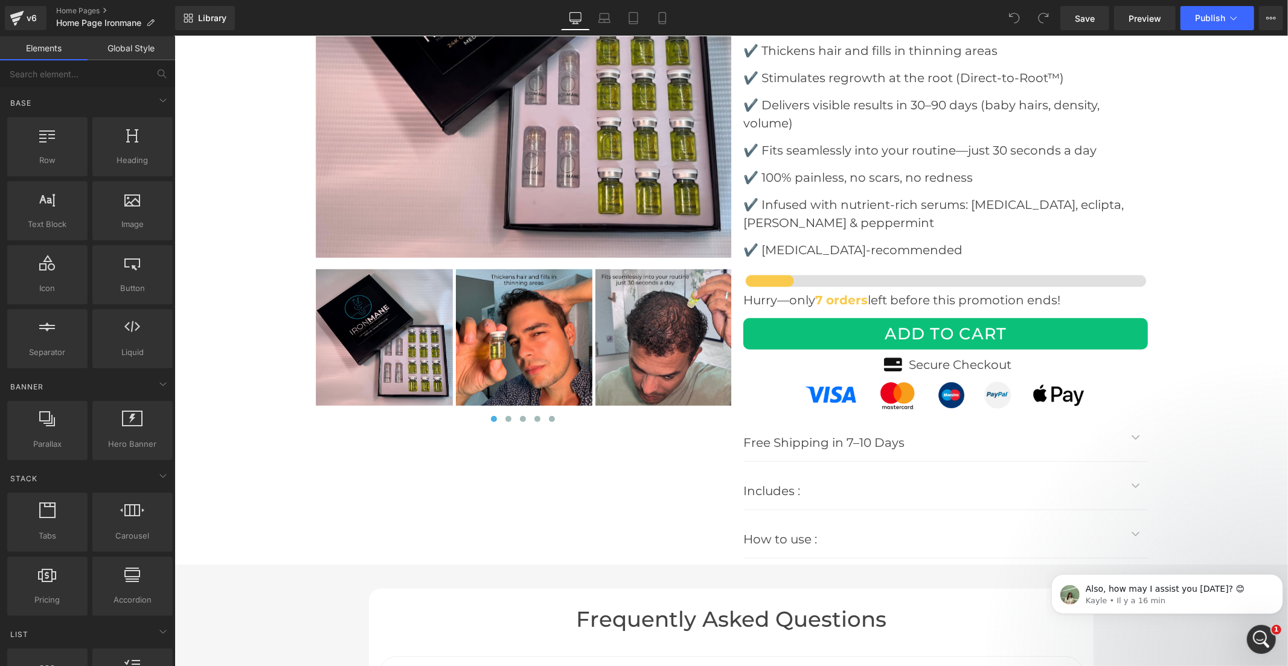
scroll to position [4428, 0]
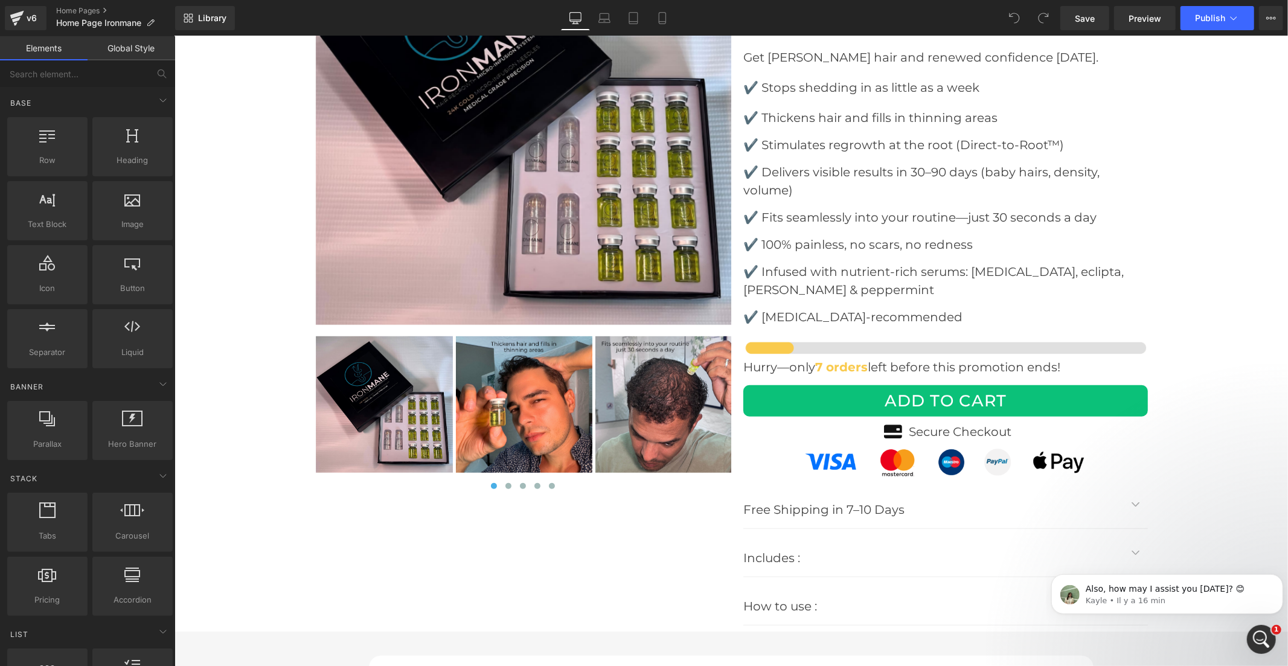
click at [133, 53] on link "Global Style" at bounding box center [132, 48] width 88 height 24
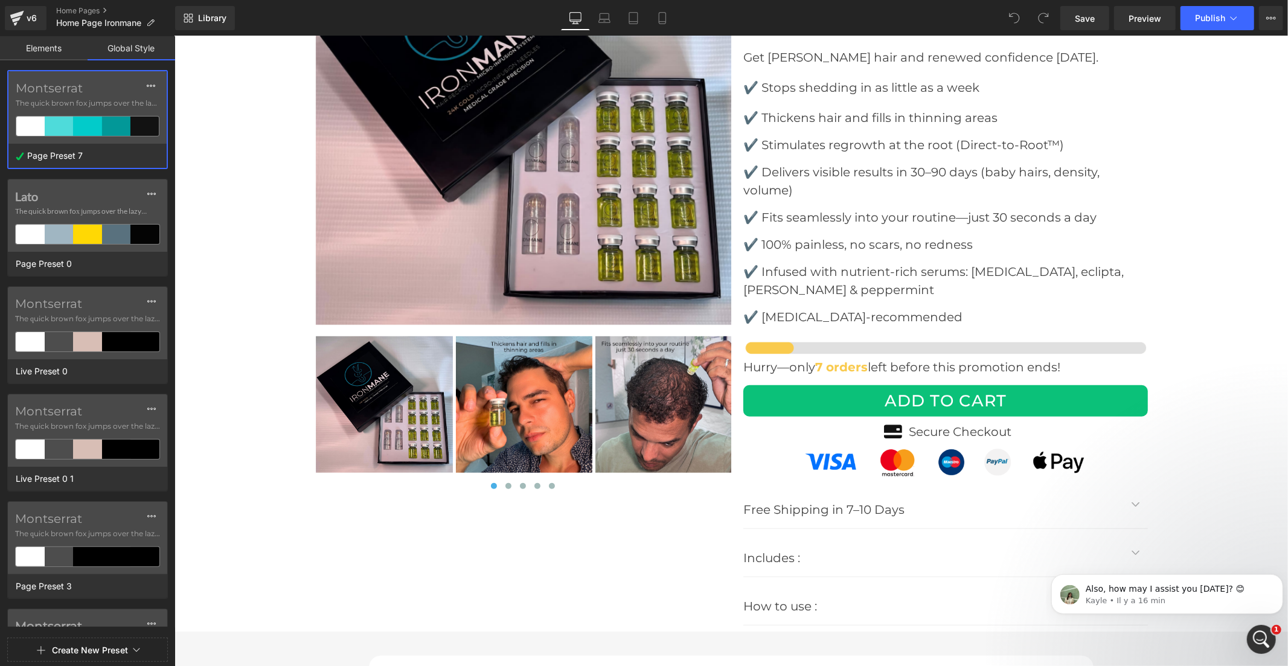
click at [31, 39] on link "Elements" at bounding box center [44, 48] width 88 height 24
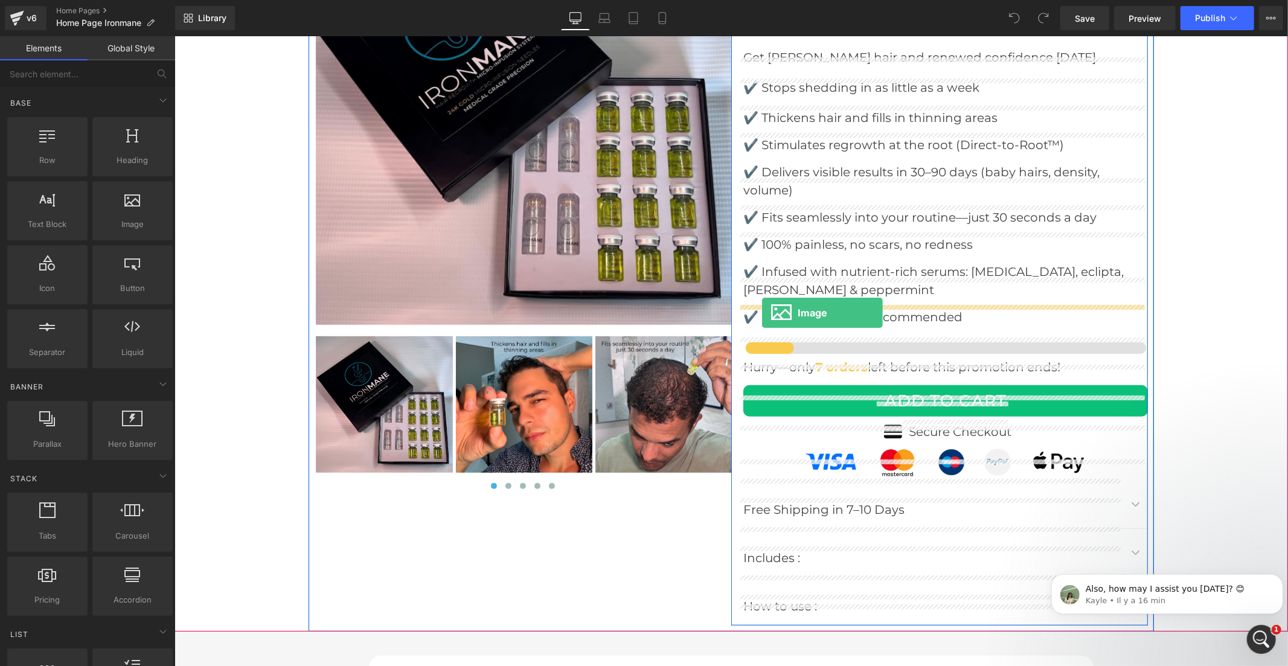
drag, startPoint x: 215, startPoint y: 240, endPoint x: 762, endPoint y: 312, distance: 551.2
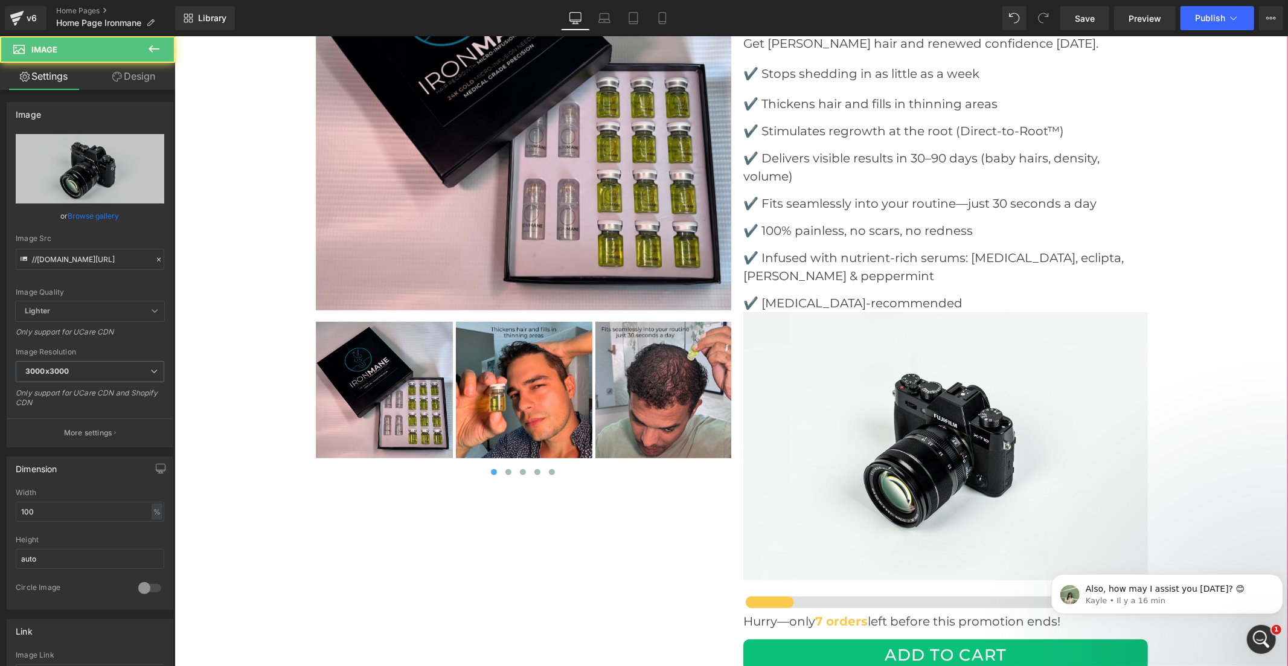
scroll to position [4415, 0]
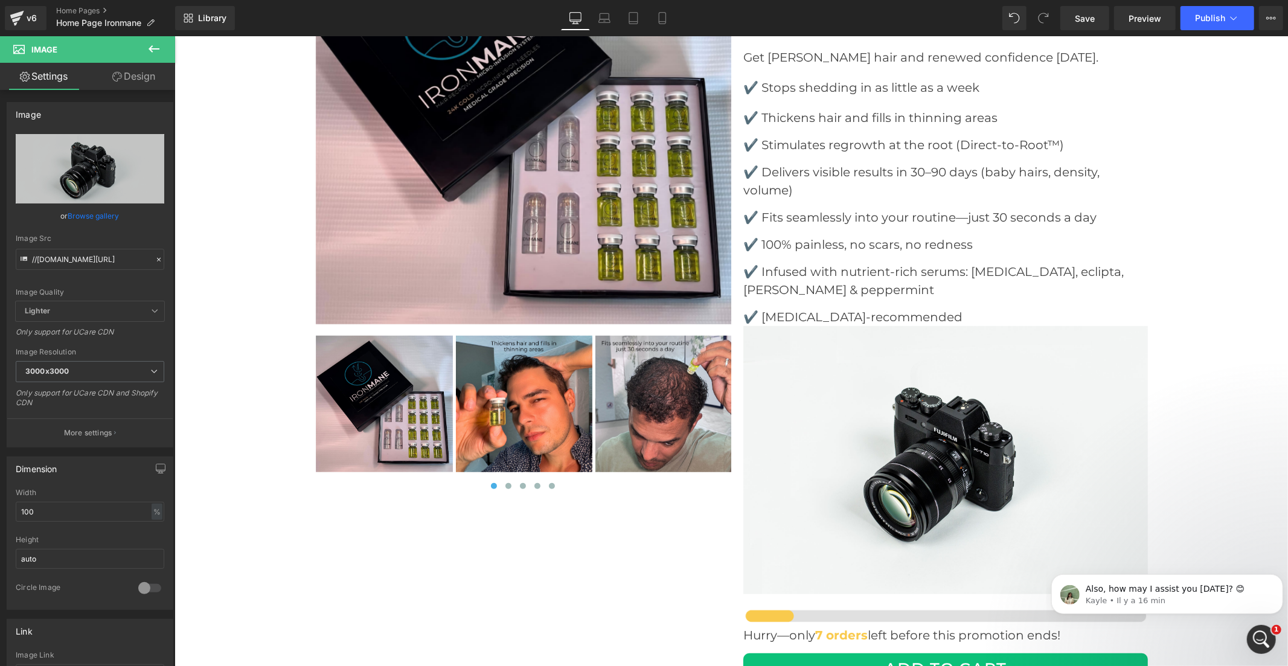
click at [149, 43] on icon at bounding box center [154, 49] width 14 height 14
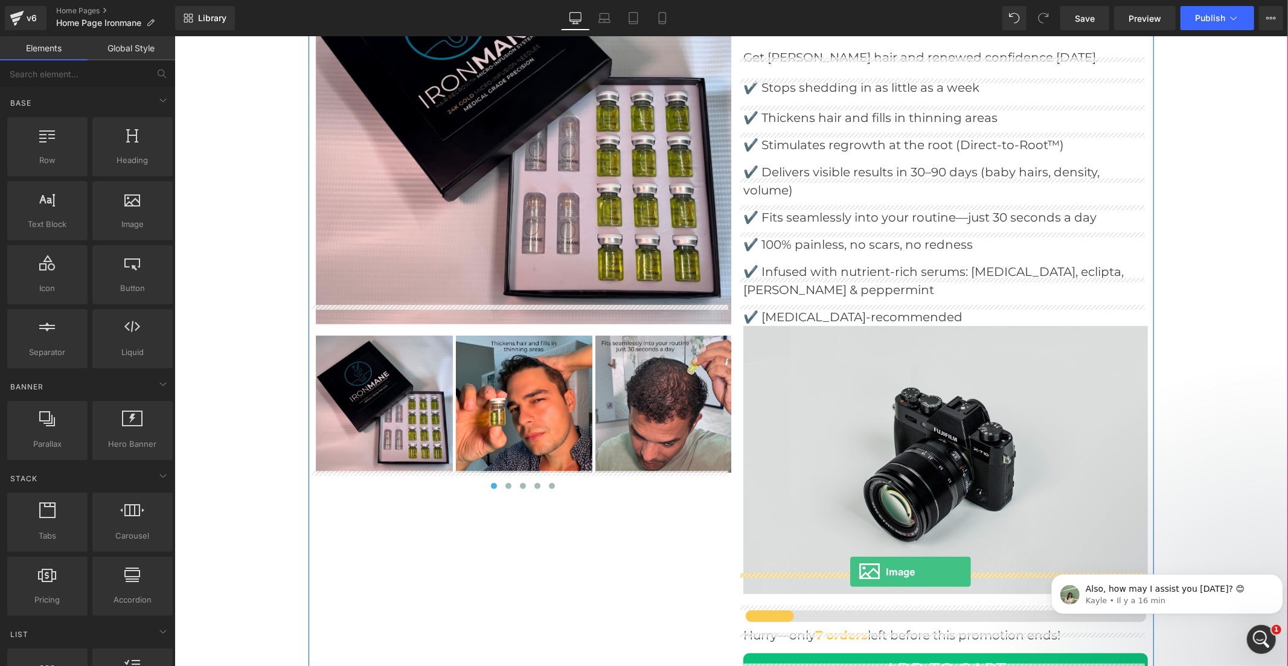
drag, startPoint x: 310, startPoint y: 257, endPoint x: 850, endPoint y: 571, distance: 624.9
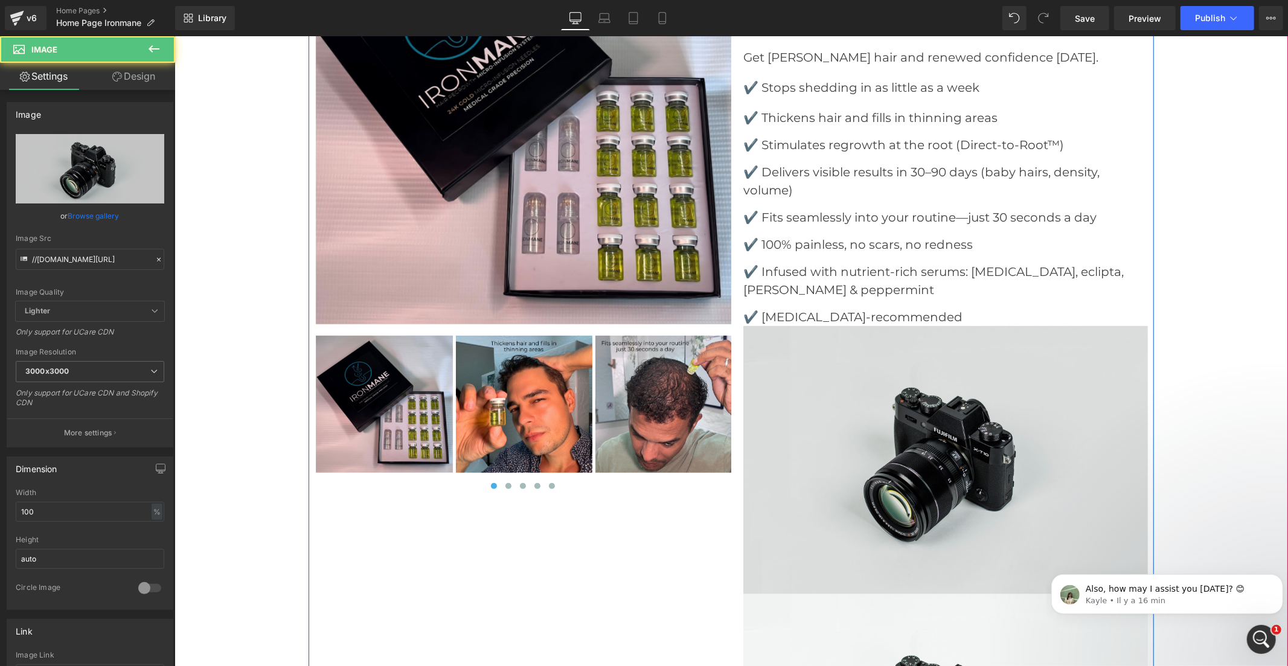
click at [811, 387] on img at bounding box center [945, 460] width 405 height 268
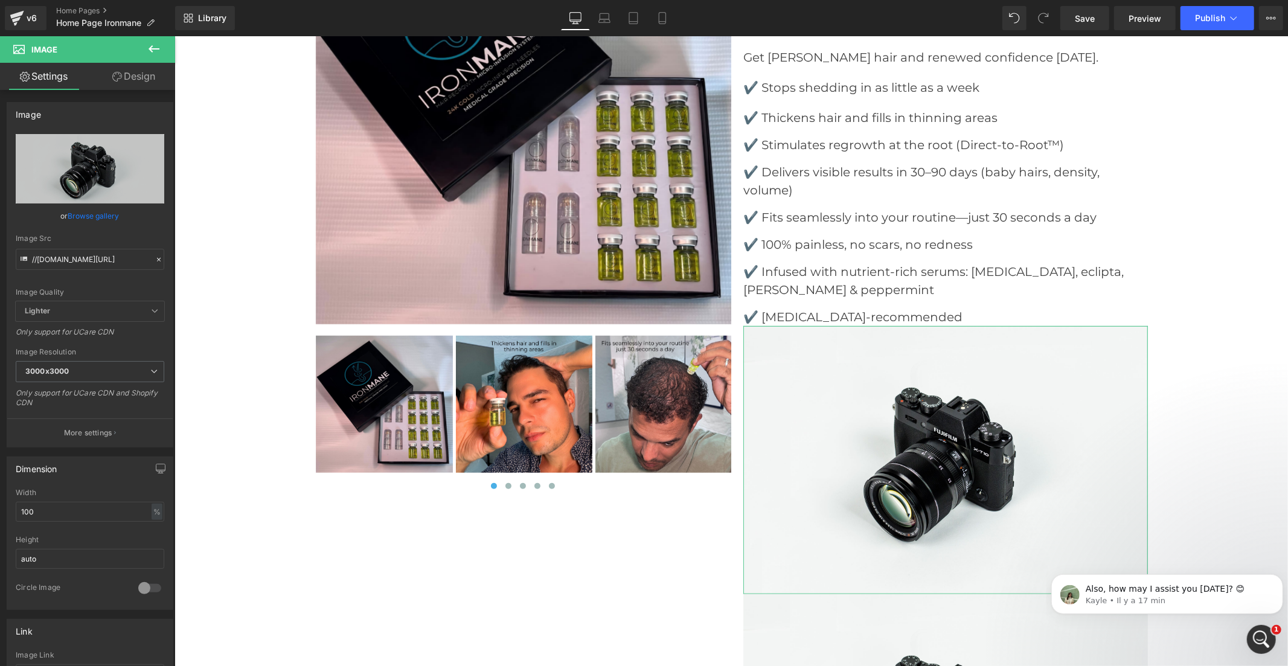
click at [130, 82] on link "Design" at bounding box center [134, 76] width 88 height 27
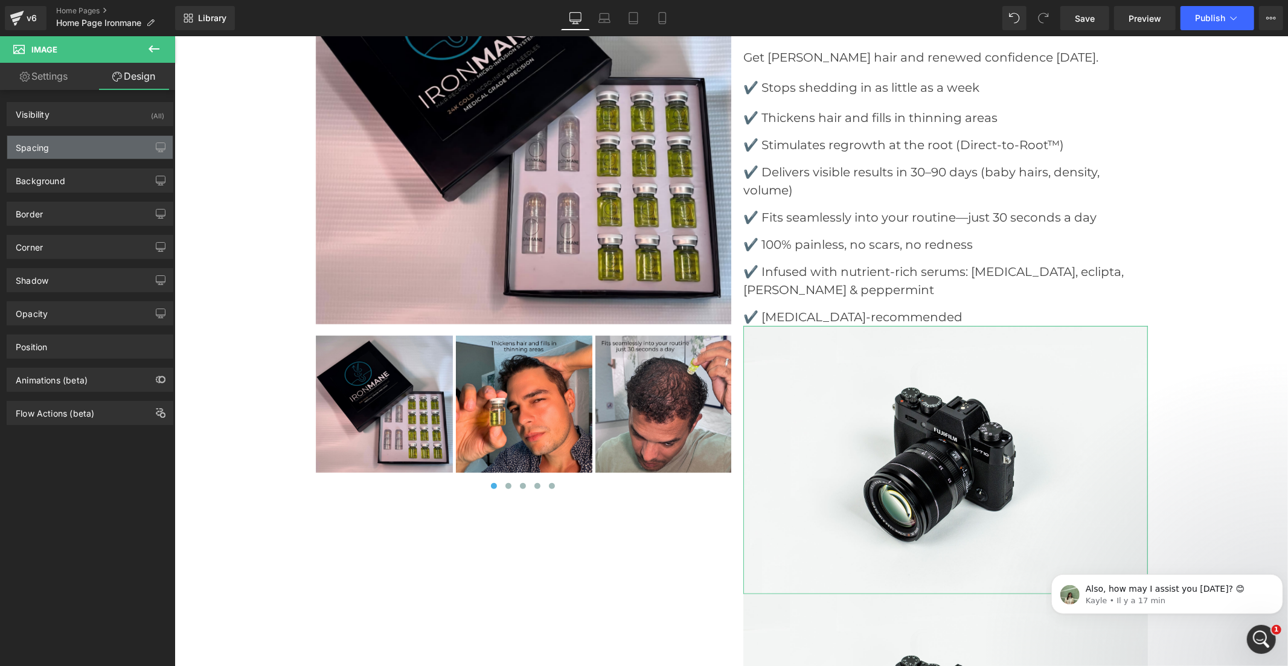
click at [103, 141] on div "Spacing" at bounding box center [89, 147] width 165 height 23
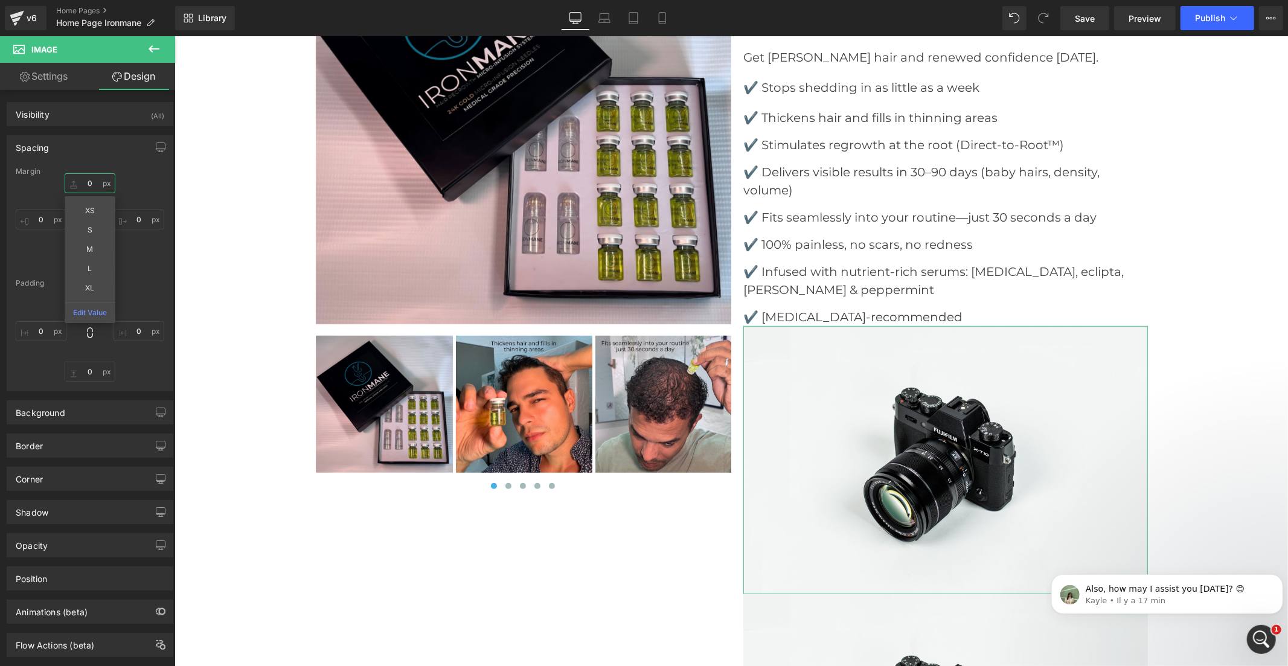
click at [91, 184] on input "text" at bounding box center [90, 183] width 51 height 20
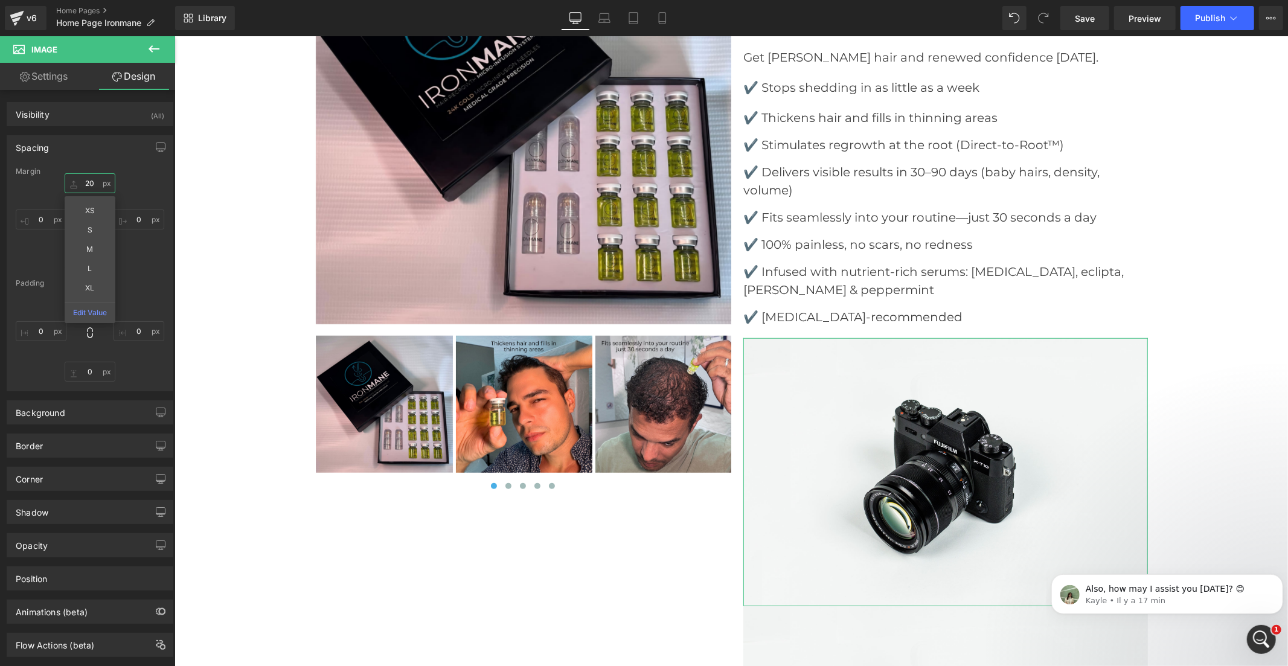
type input "20"
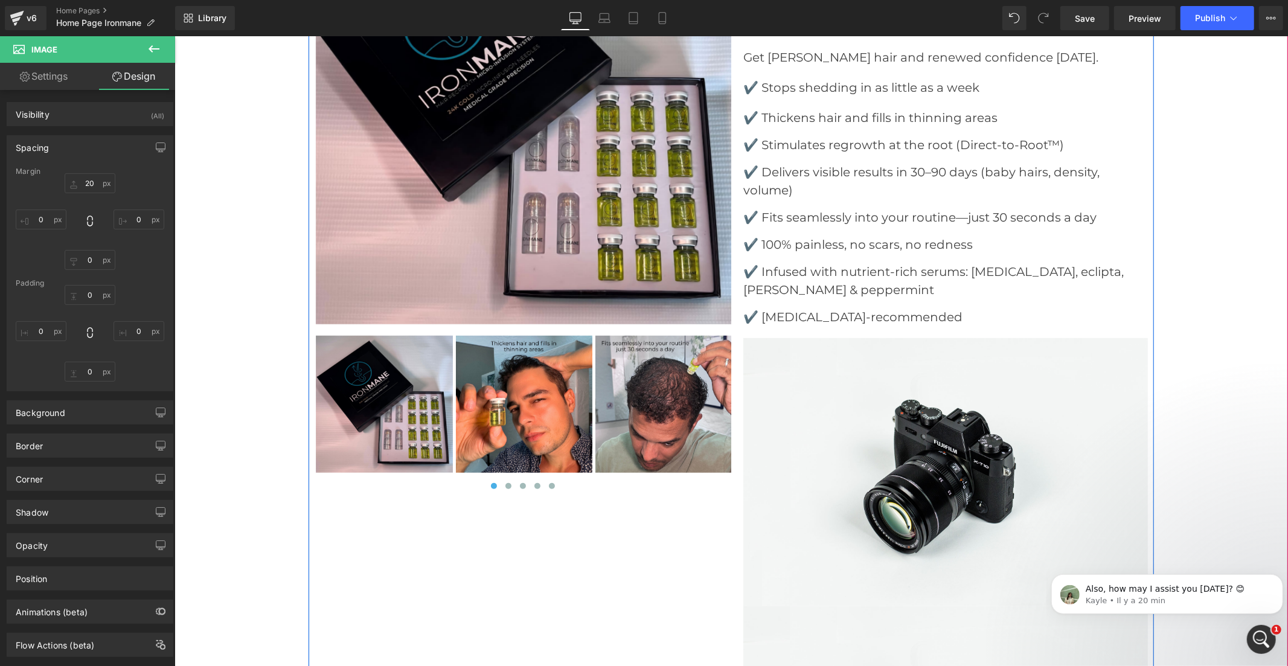
click at [864, 370] on img at bounding box center [945, 472] width 405 height 268
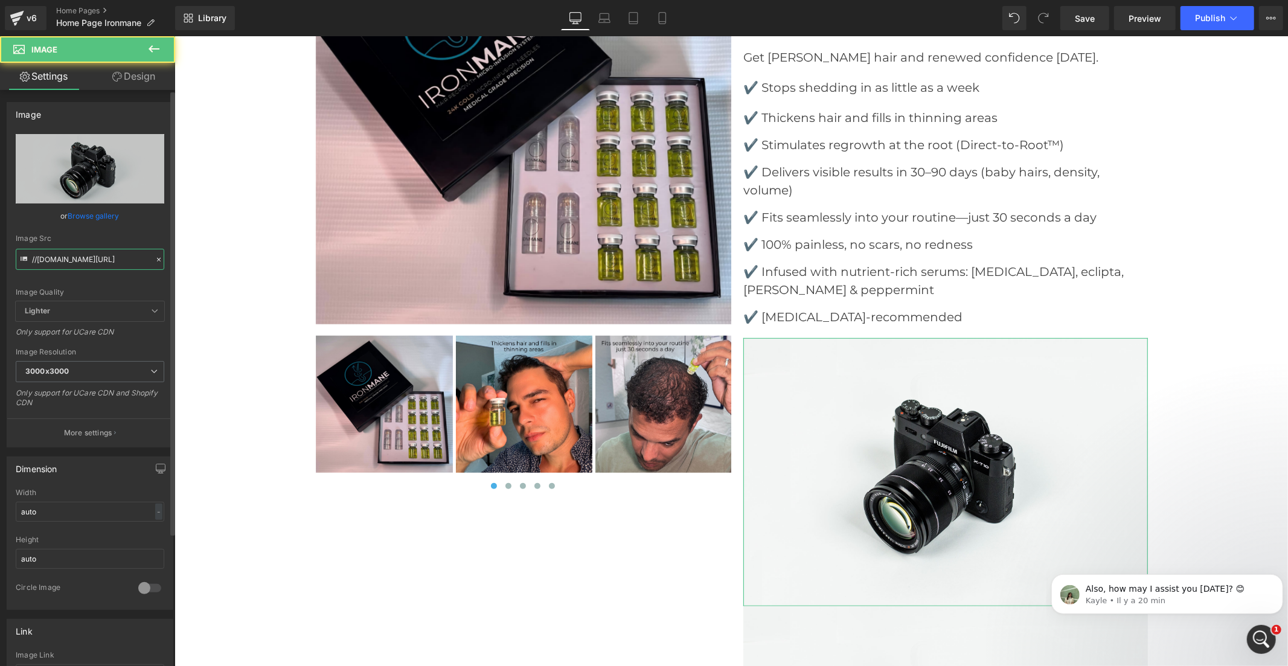
click at [92, 256] on input "//[DOMAIN_NAME][URL]" at bounding box center [90, 259] width 149 height 21
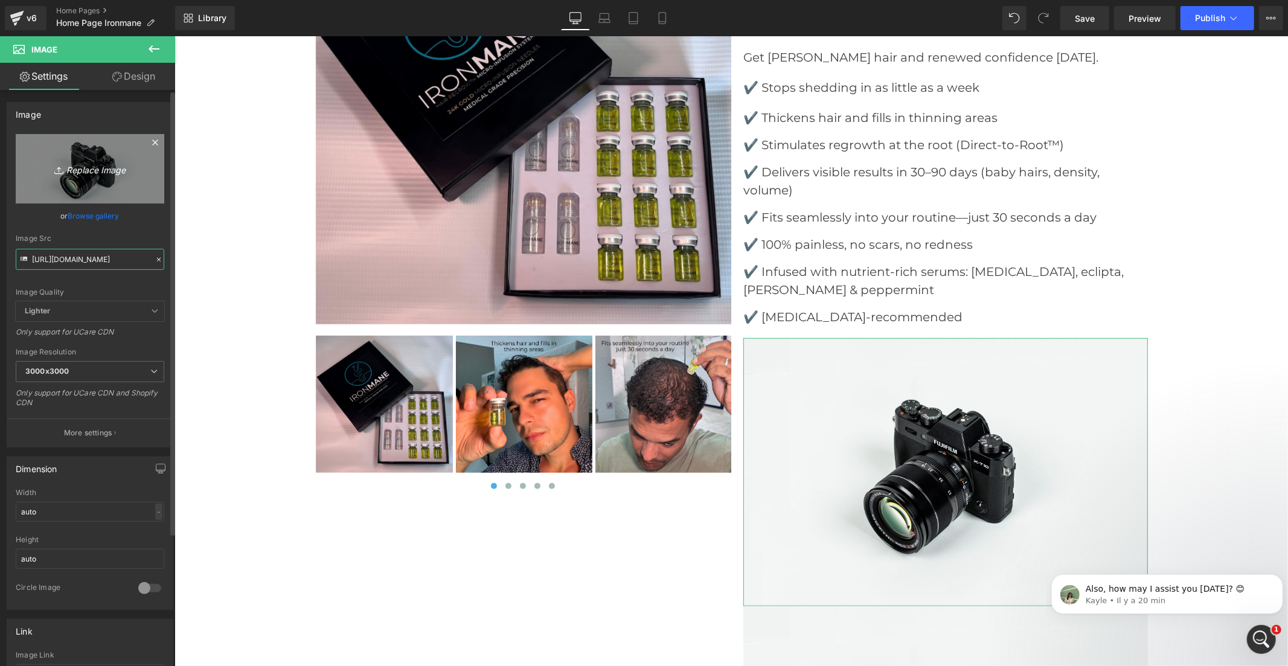
scroll to position [0, 182]
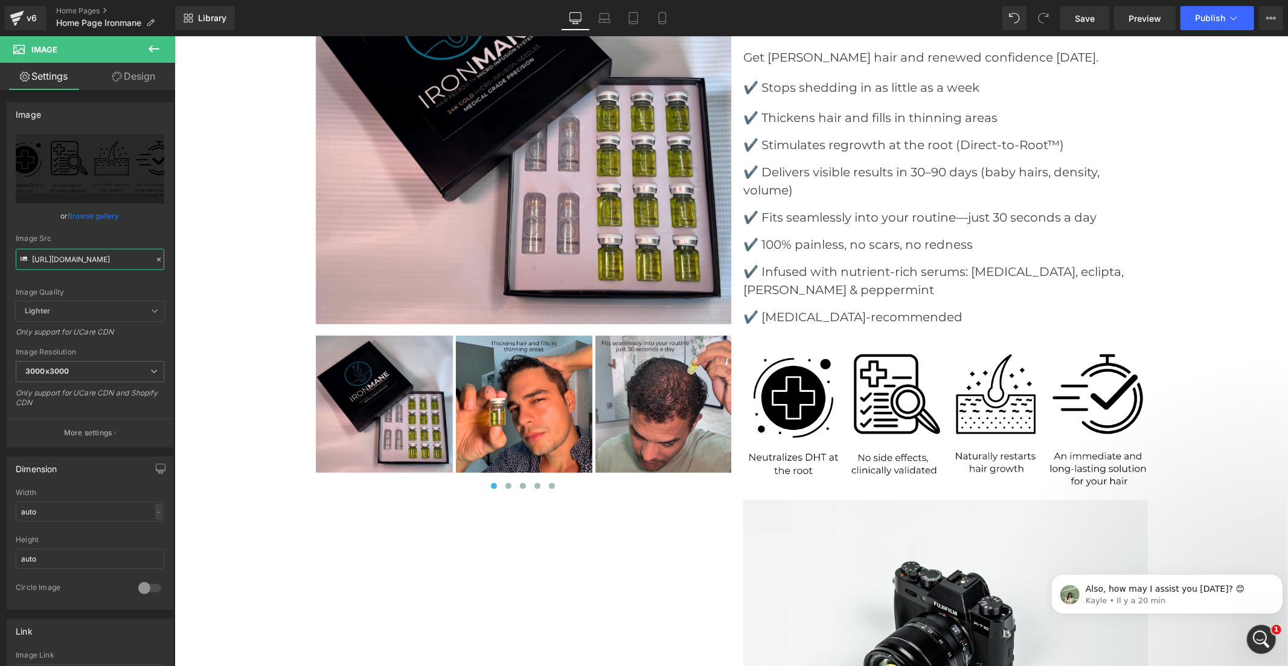
type input "https://cdn.shopify.com/s/files/1/0968/5388/5257/files/landing_3_3000x3000.png?…"
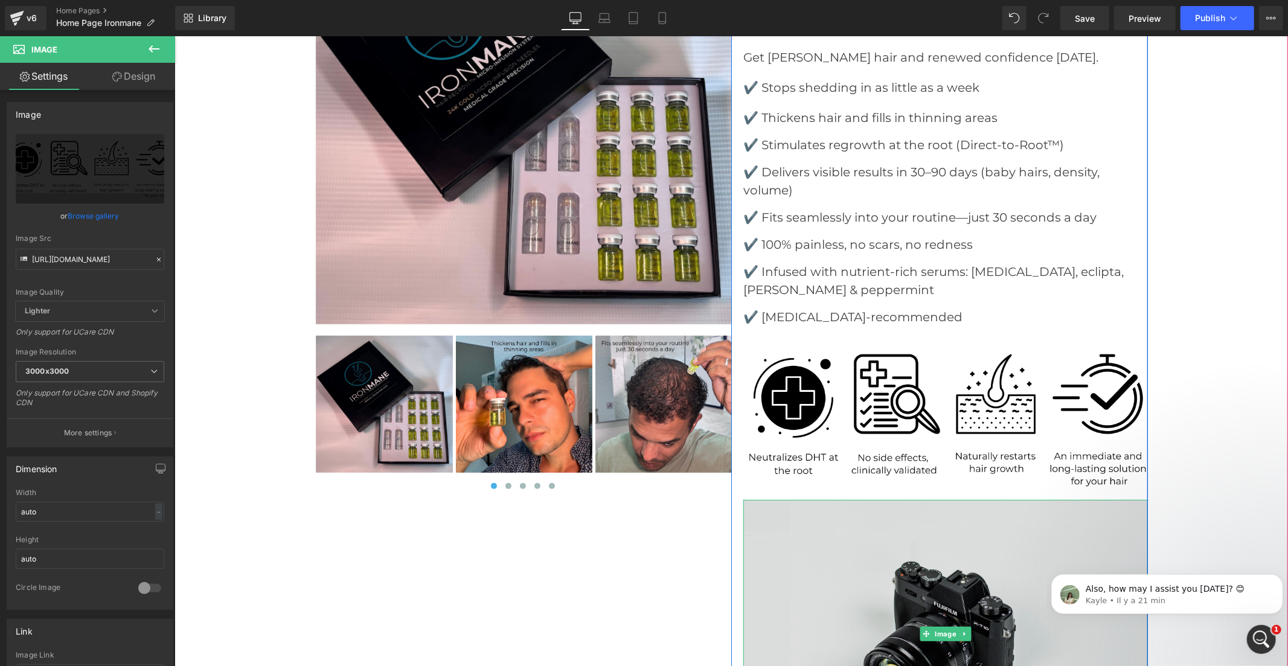
drag, startPoint x: 961, startPoint y: 71, endPoint x: 931, endPoint y: 547, distance: 477.4
click at [931, 547] on img at bounding box center [945, 633] width 405 height 268
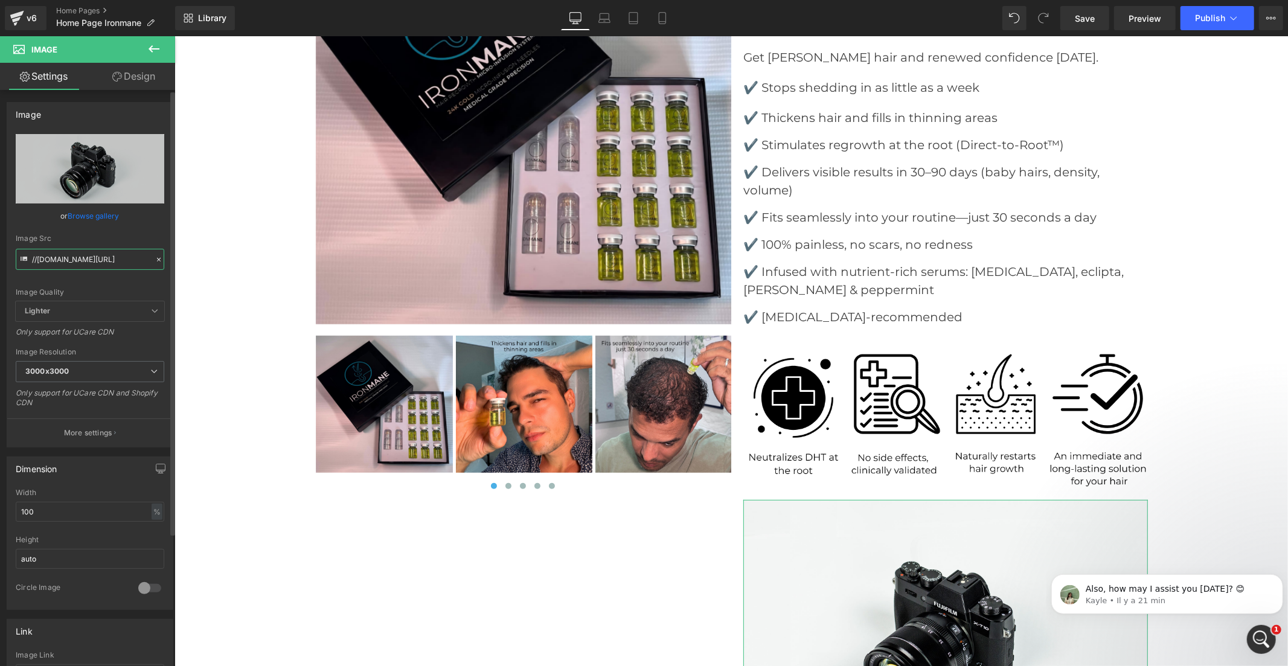
click at [91, 261] on input "//[DOMAIN_NAME][URL]" at bounding box center [90, 259] width 149 height 21
paste input "[URL][DOMAIN_NAME]"
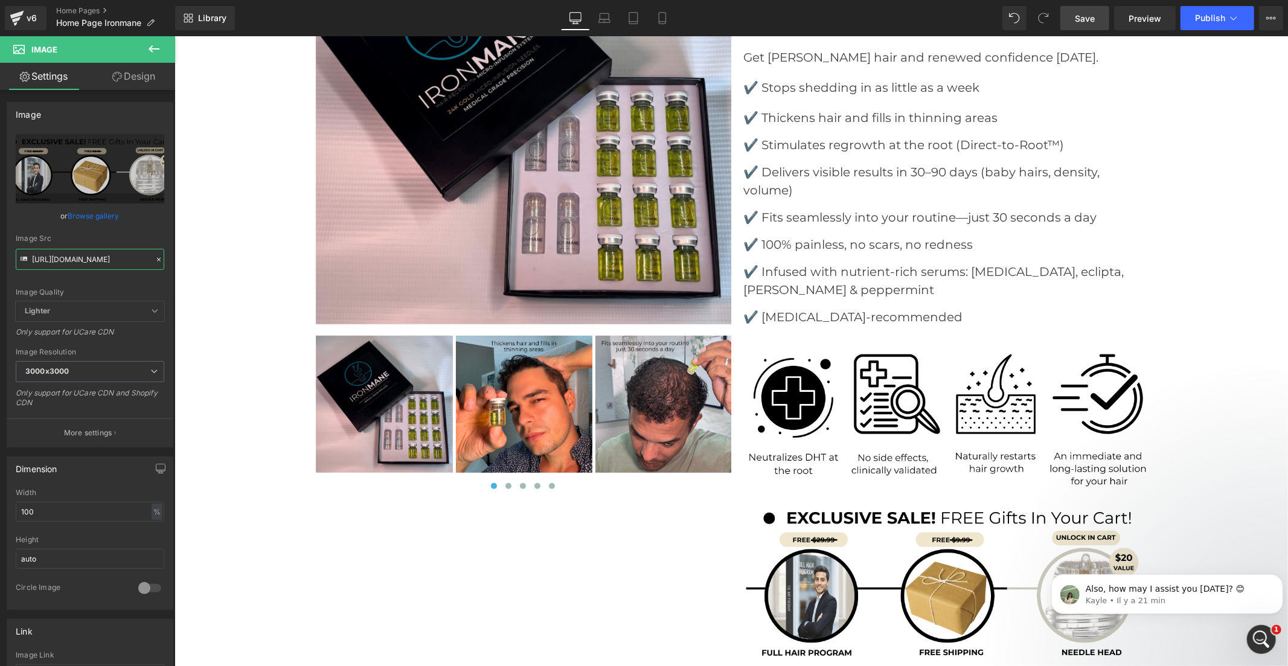
type input "https://cdn.shopify.com/s/files/1/0968/5388/5257/files/landing_3_1_fffcfa0f-20a…"
drag, startPoint x: 1095, startPoint y: 22, endPoint x: 1089, endPoint y: 127, distance: 105.9
click at [1095, 22] on span "Save" at bounding box center [1085, 18] width 20 height 13
click at [1224, 16] on span "Publish" at bounding box center [1210, 18] width 30 height 10
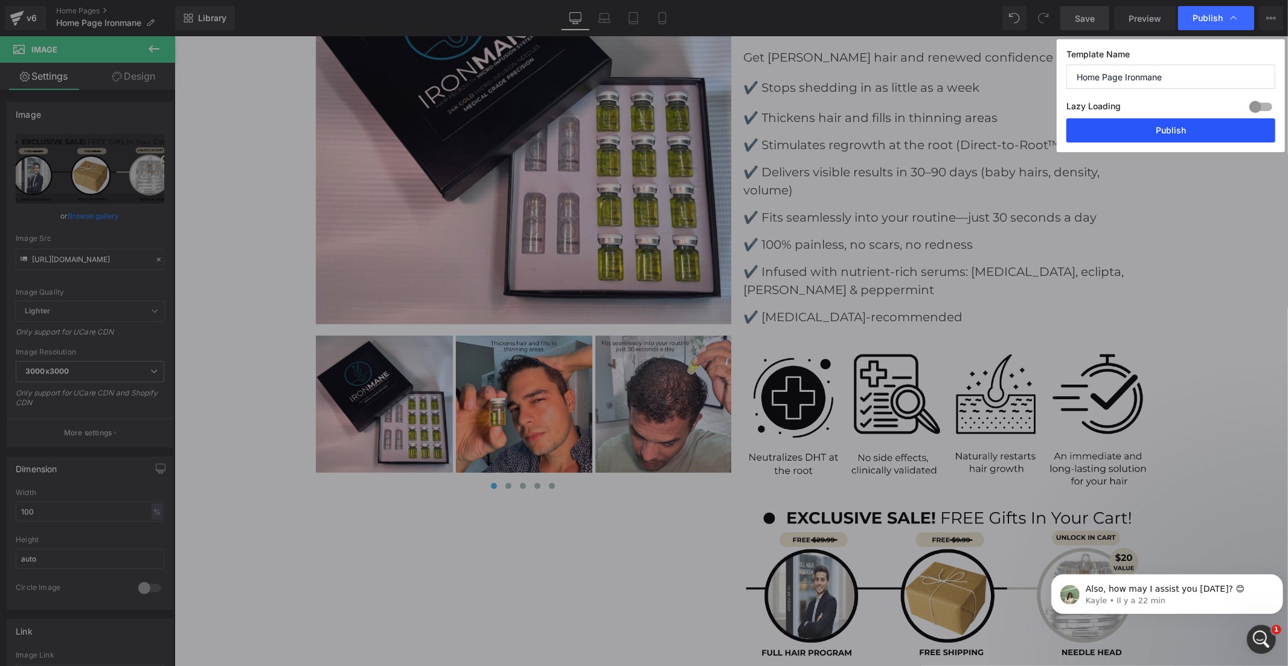
click at [1190, 124] on button "Publish" at bounding box center [1170, 130] width 209 height 24
